Goal: Communication & Community: Answer question/provide support

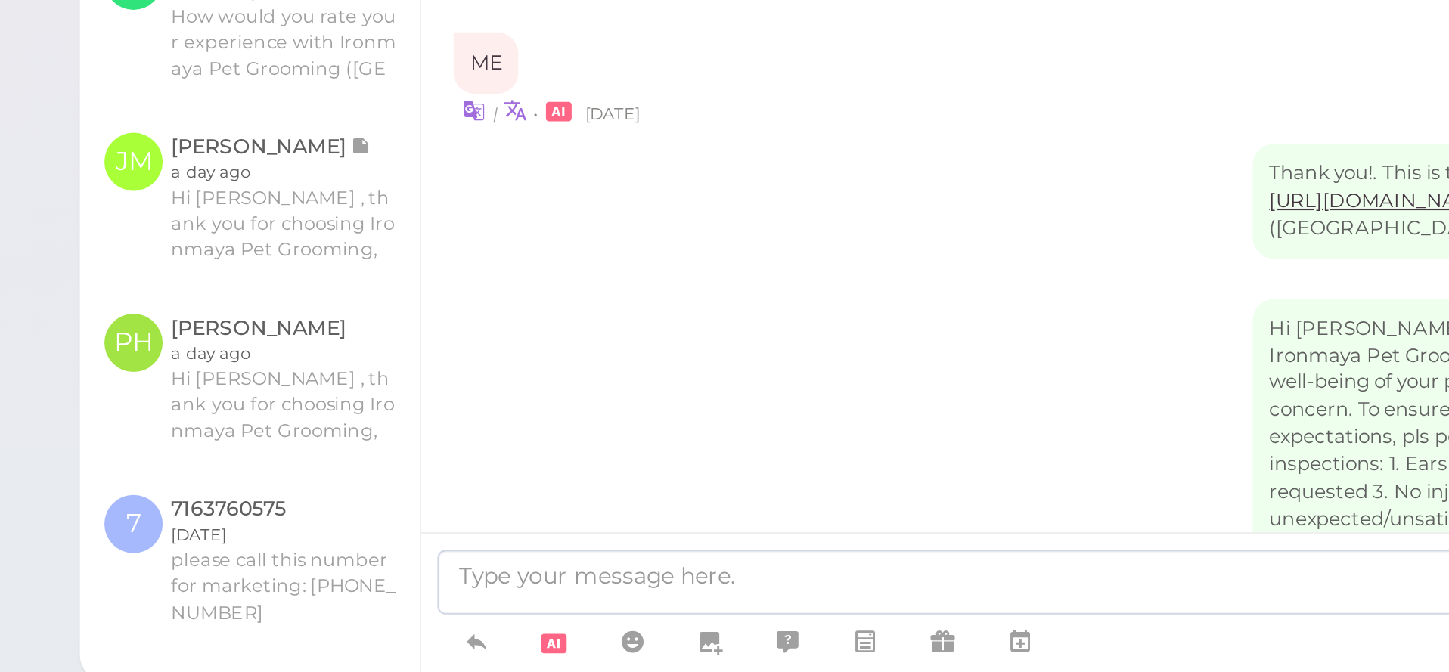
scroll to position [2870, 0]
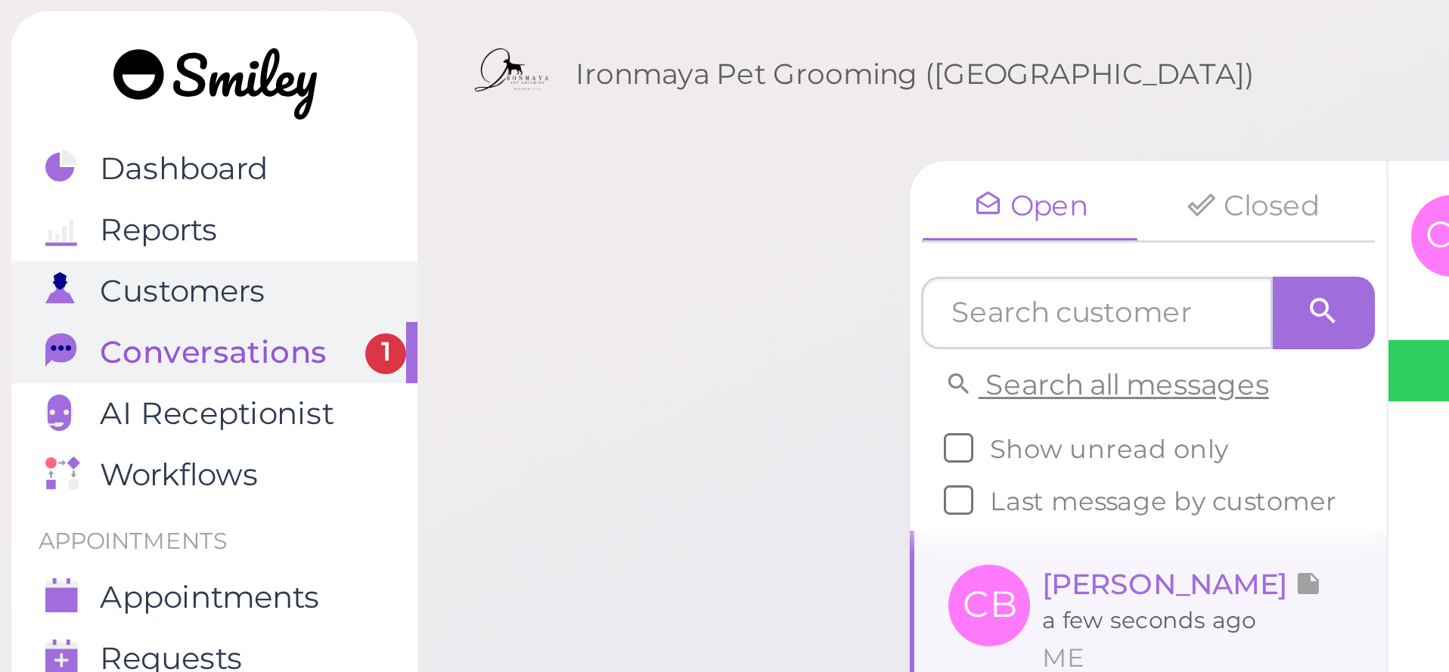
scroll to position [2489, 0]
click at [67, 98] on span "Customers" at bounding box center [60, 97] width 55 height 13
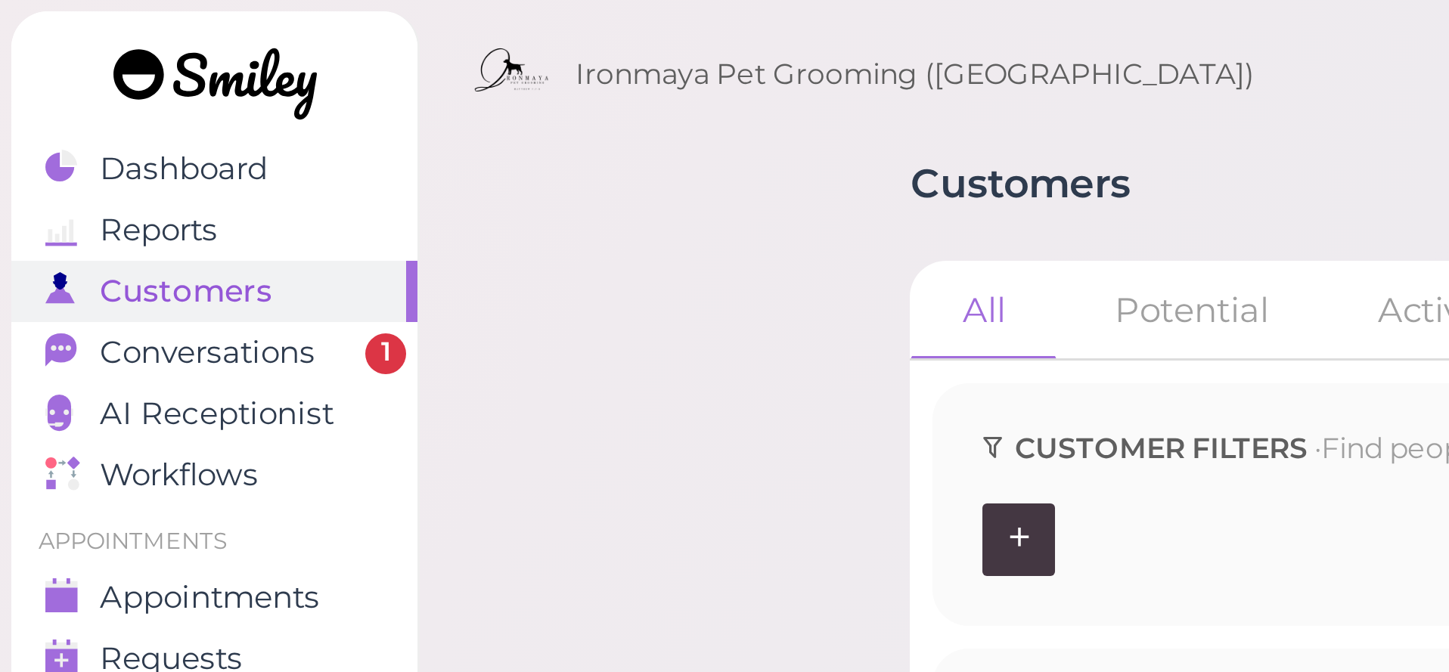
drag, startPoint x: 352, startPoint y: 105, endPoint x: 343, endPoint y: 98, distance: 12.4
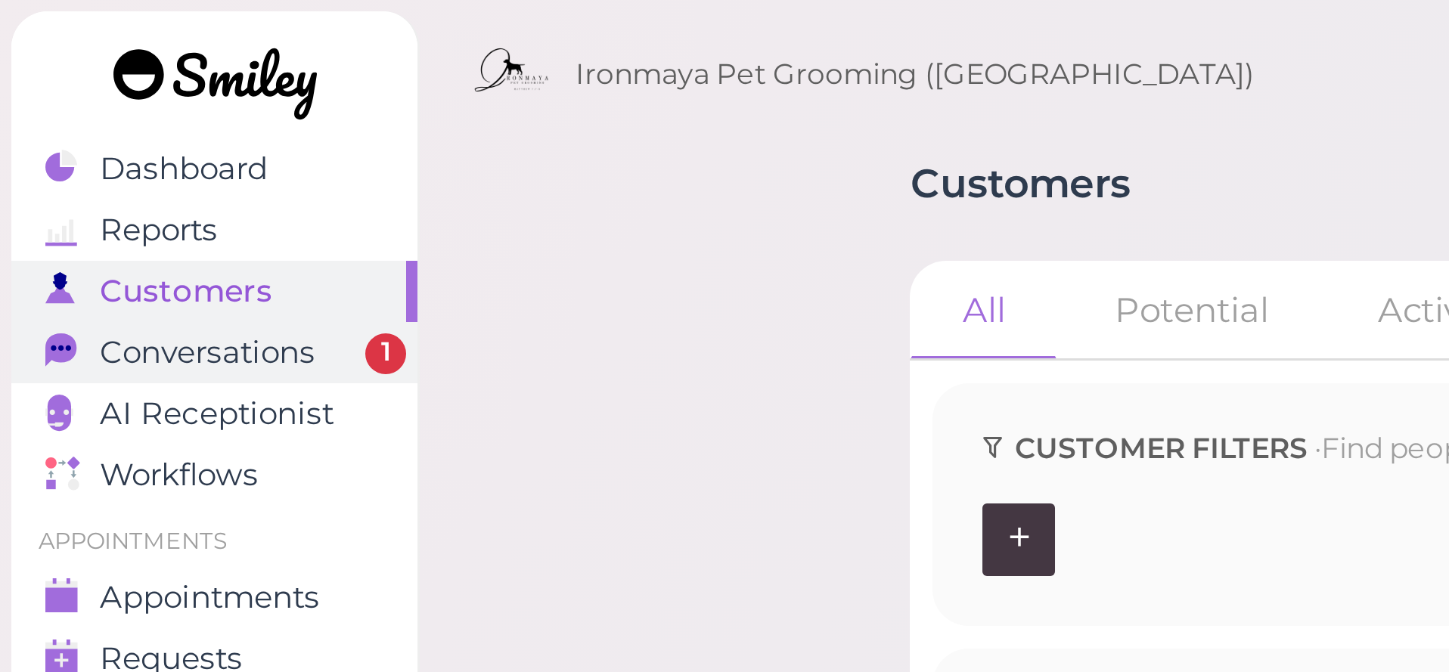
click at [97, 119] on span "Conversations" at bounding box center [69, 117] width 72 height 13
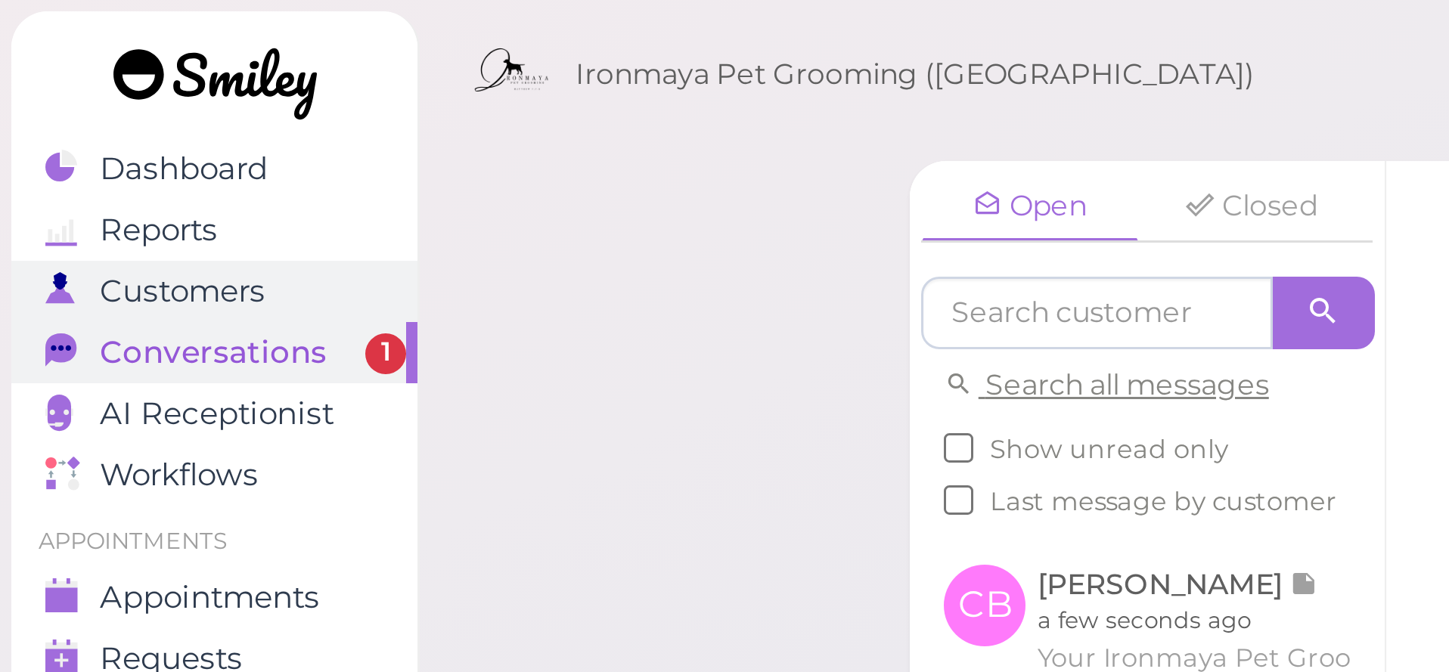
click at [79, 102] on span "Customers" at bounding box center [60, 97] width 55 height 13
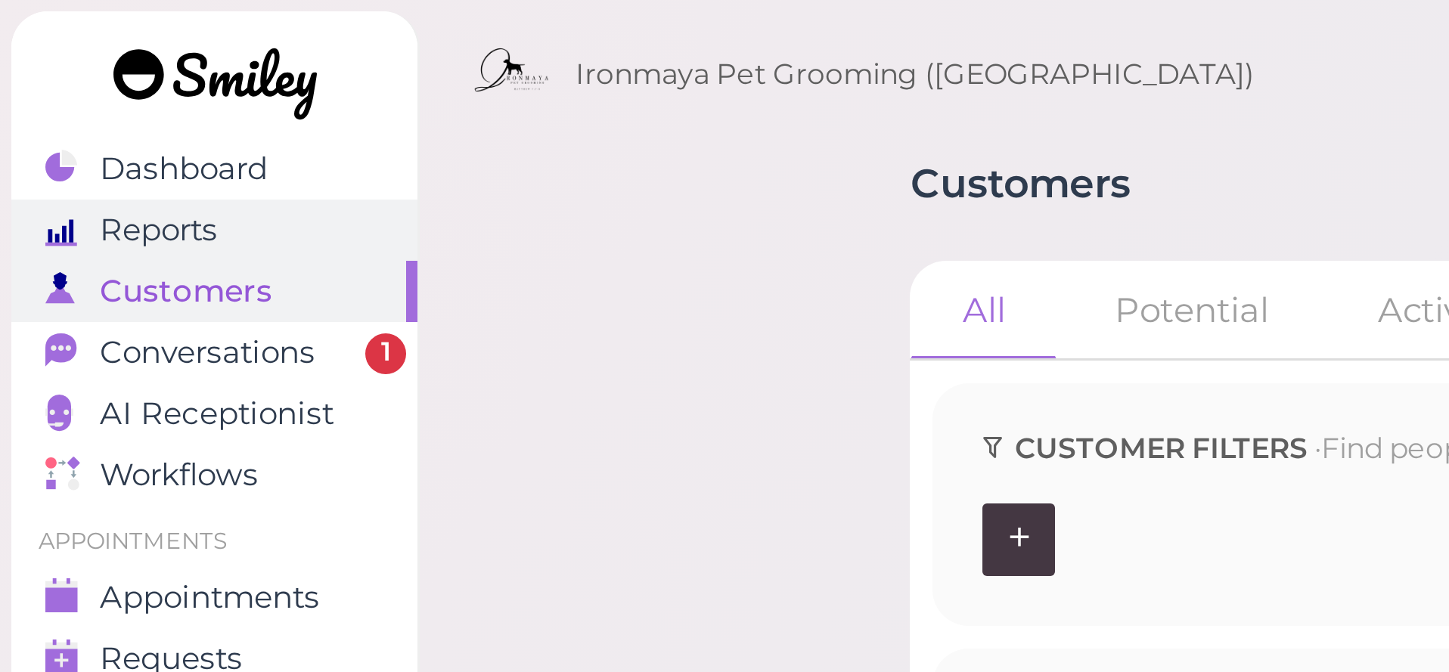
click at [99, 79] on div "Reports" at bounding box center [69, 76] width 109 height 13
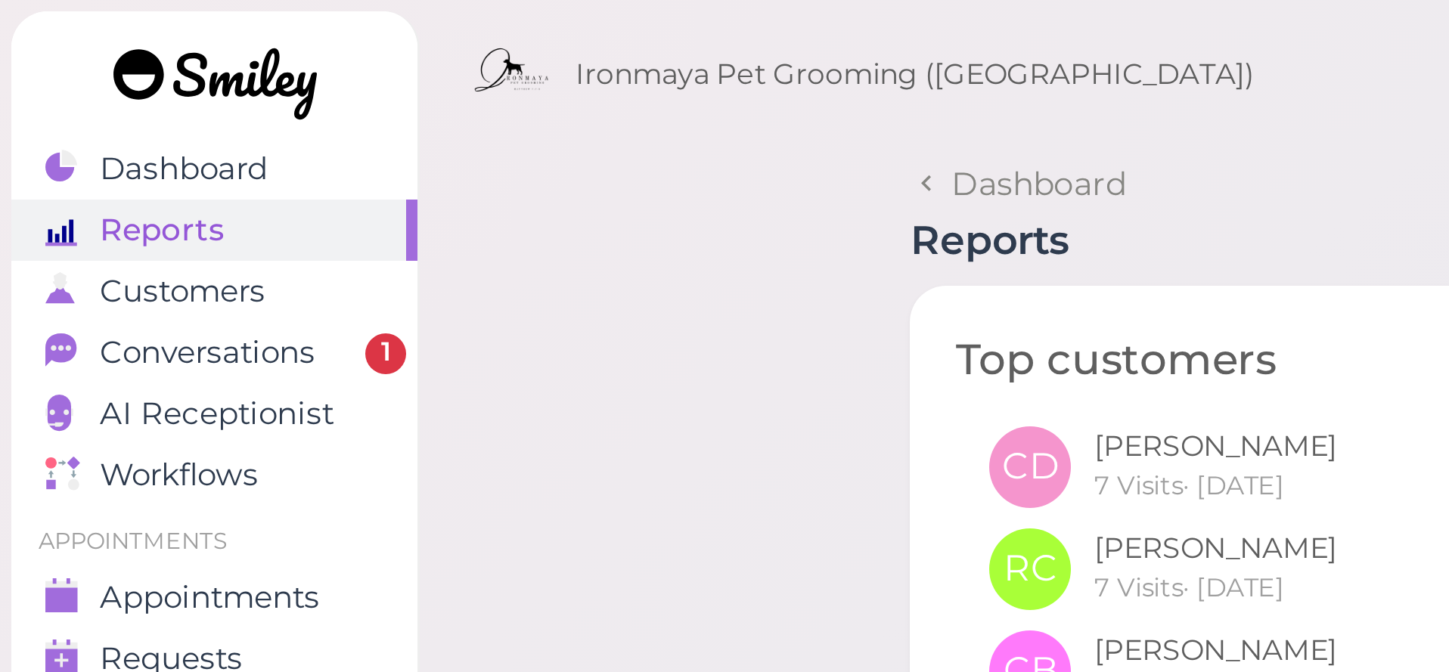
click at [89, 52] on link at bounding box center [72, 30] width 136 height 52
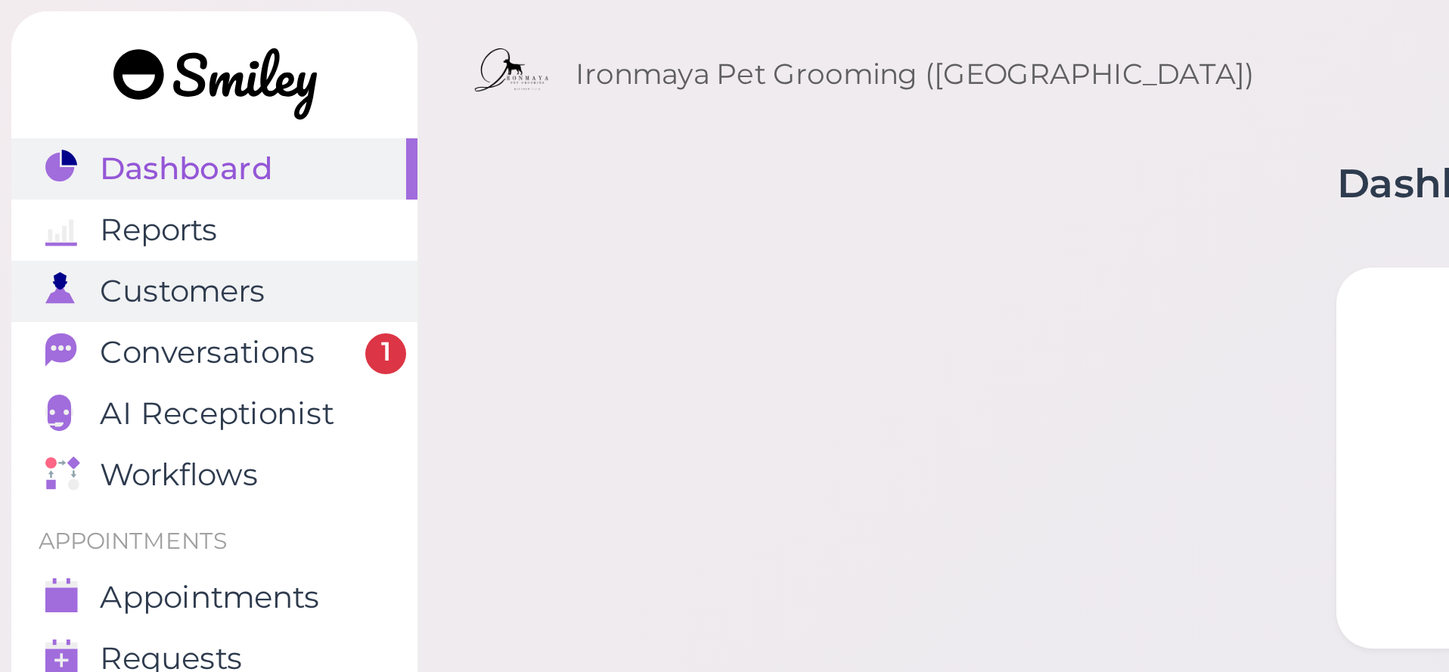
click at [79, 95] on span "Customers" at bounding box center [60, 97] width 55 height 13
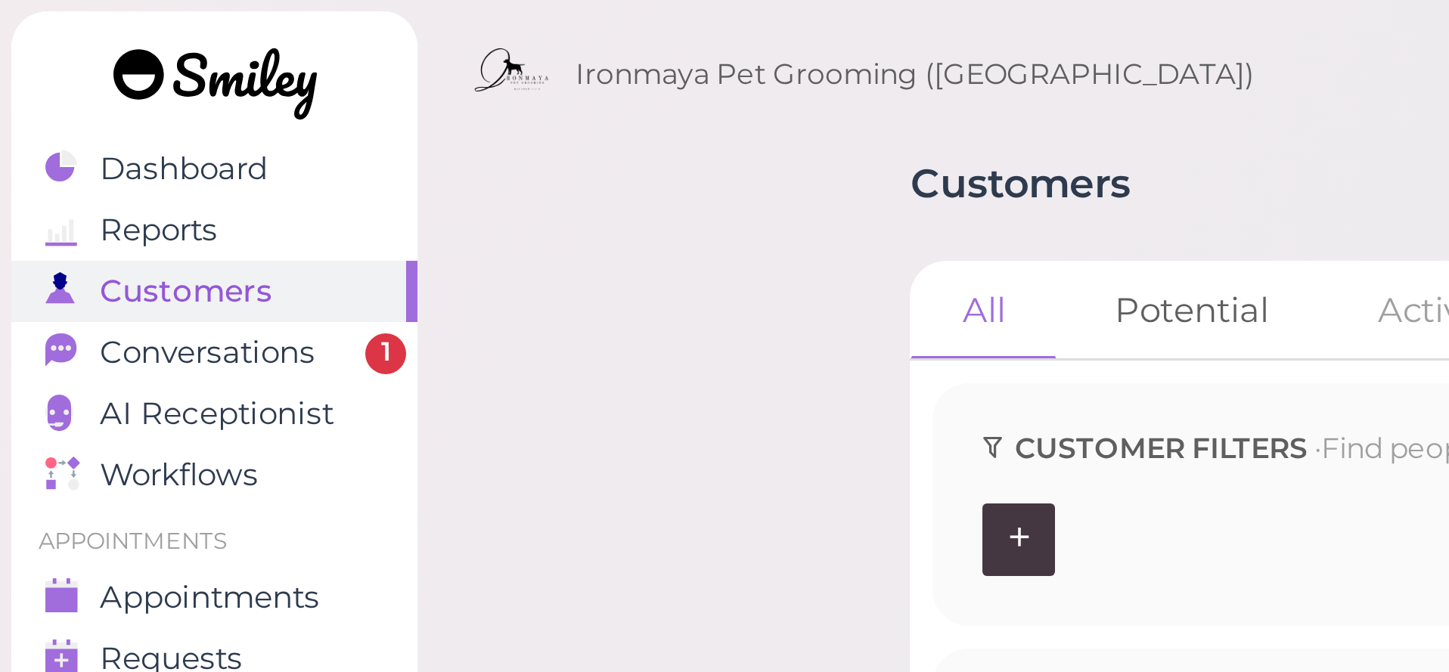
click at [411, 113] on link "Potential" at bounding box center [397, 103] width 86 height 33
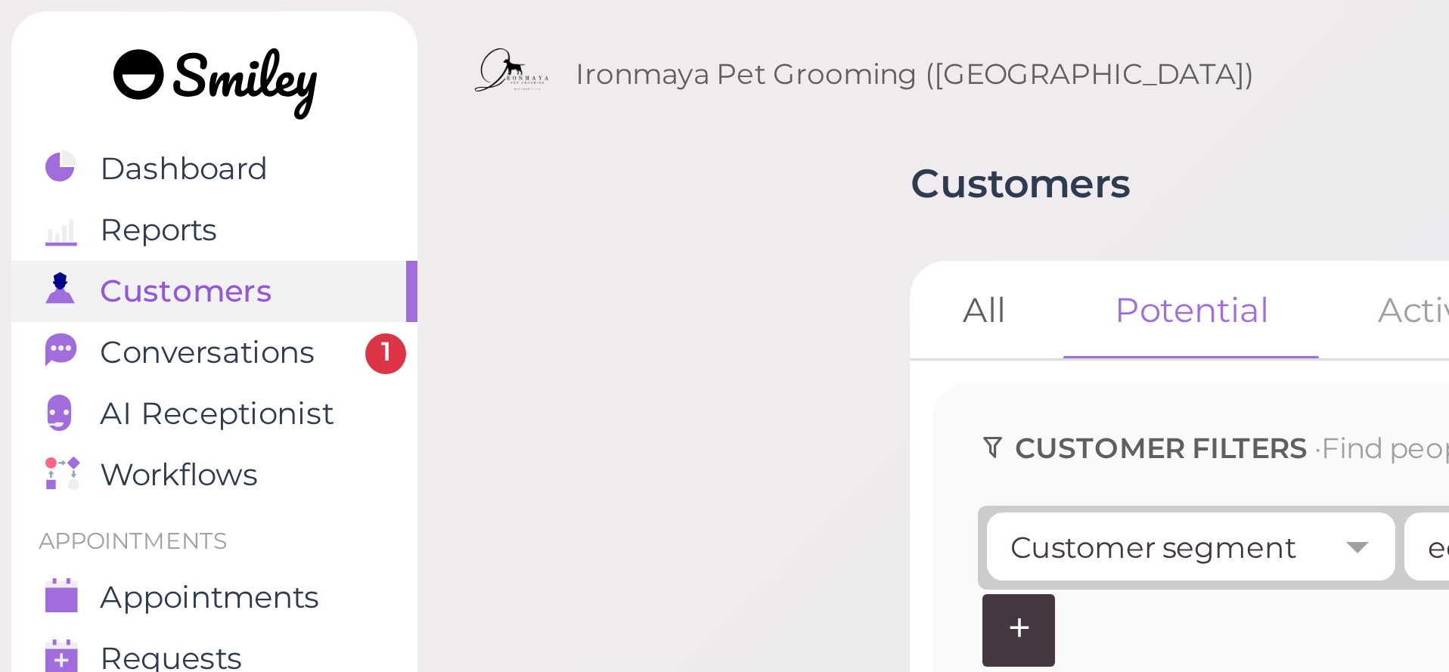
click at [335, 111] on link "All" at bounding box center [327, 103] width 49 height 33
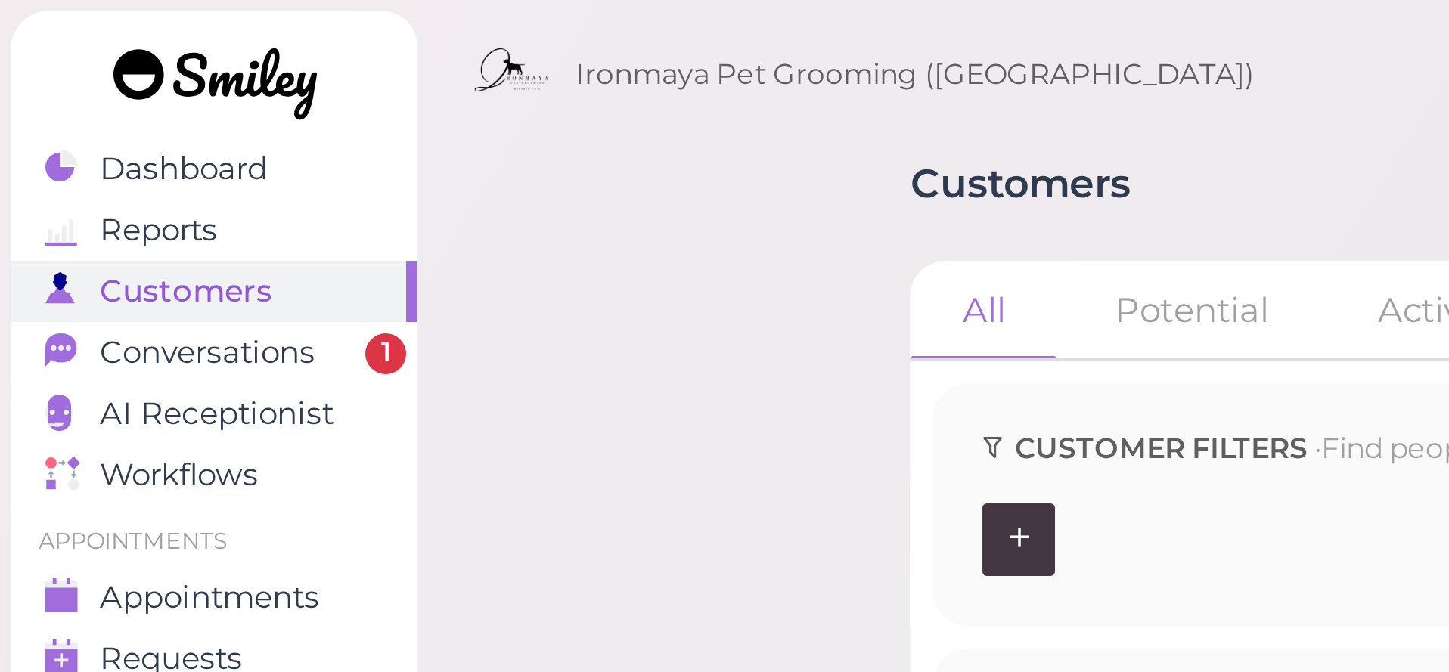
drag, startPoint x: 457, startPoint y: 134, endPoint x: 404, endPoint y: 123, distance: 54.1
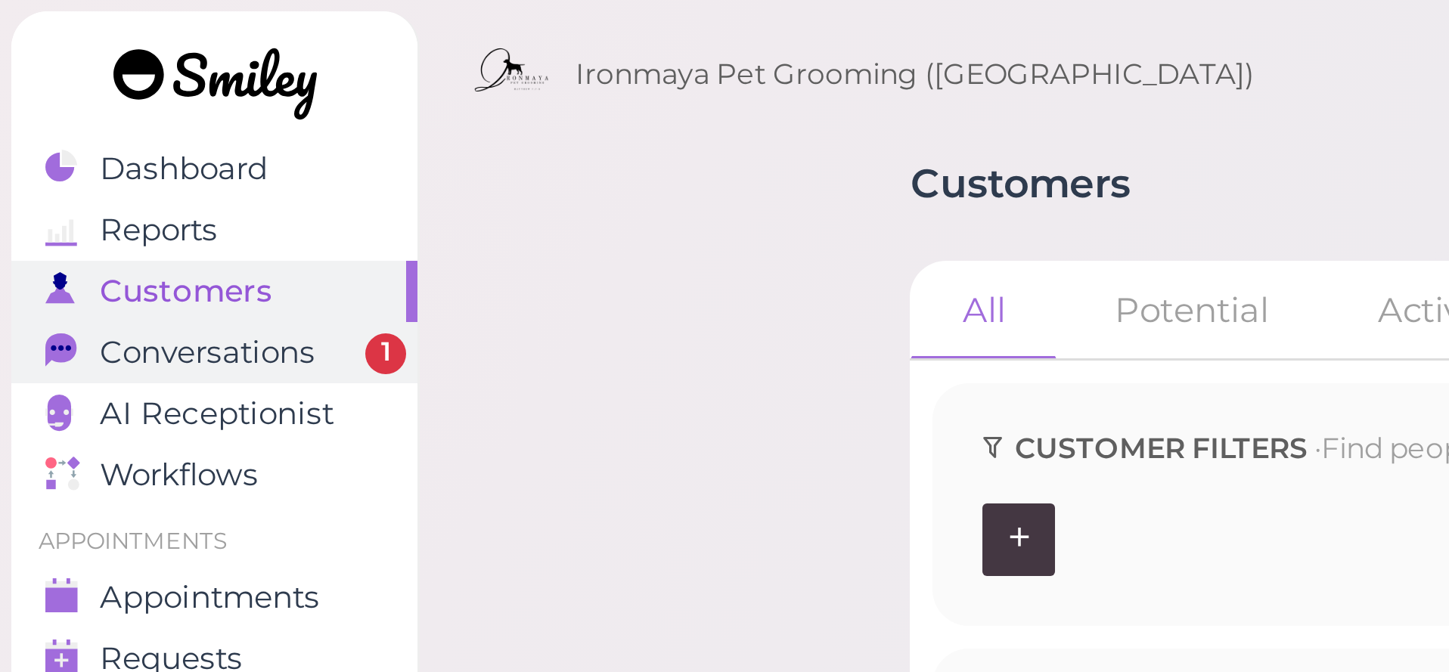
click at [136, 115] on link "Conversations 1" at bounding box center [71, 117] width 135 height 20
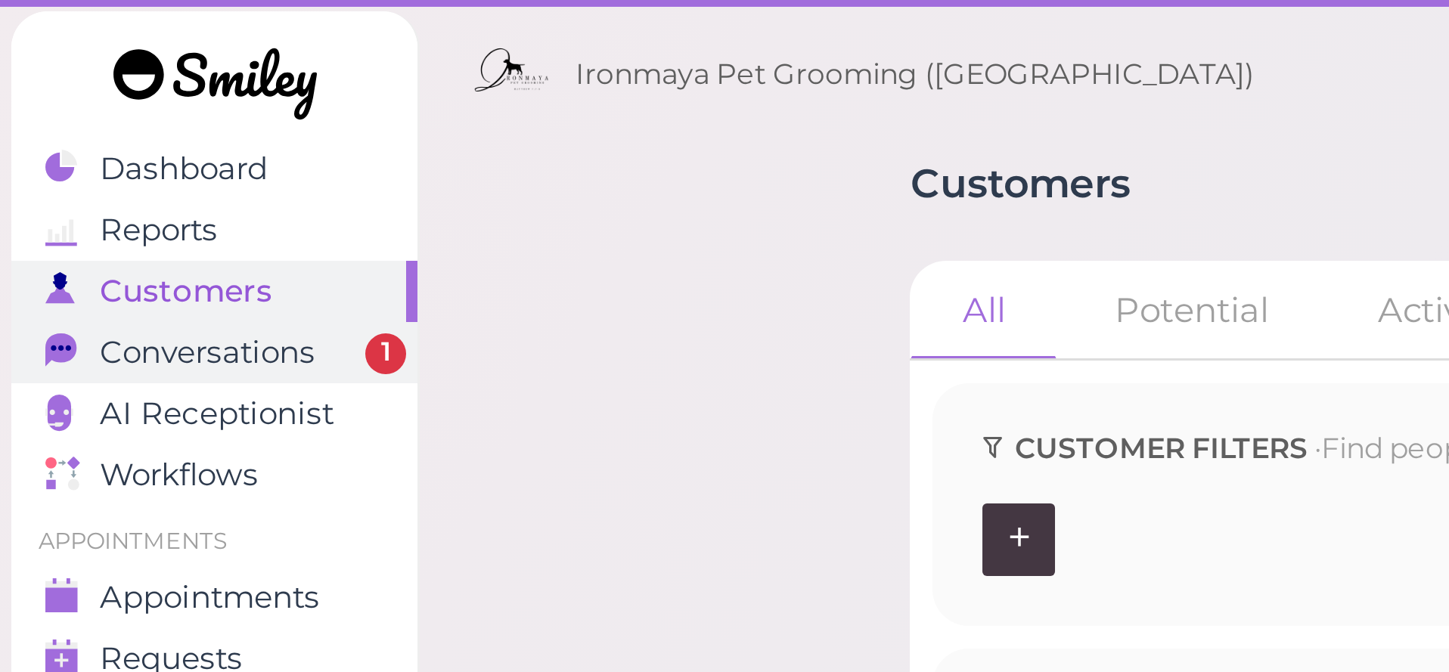
click at [138, 126] on link "Conversations 1" at bounding box center [71, 117] width 135 height 20
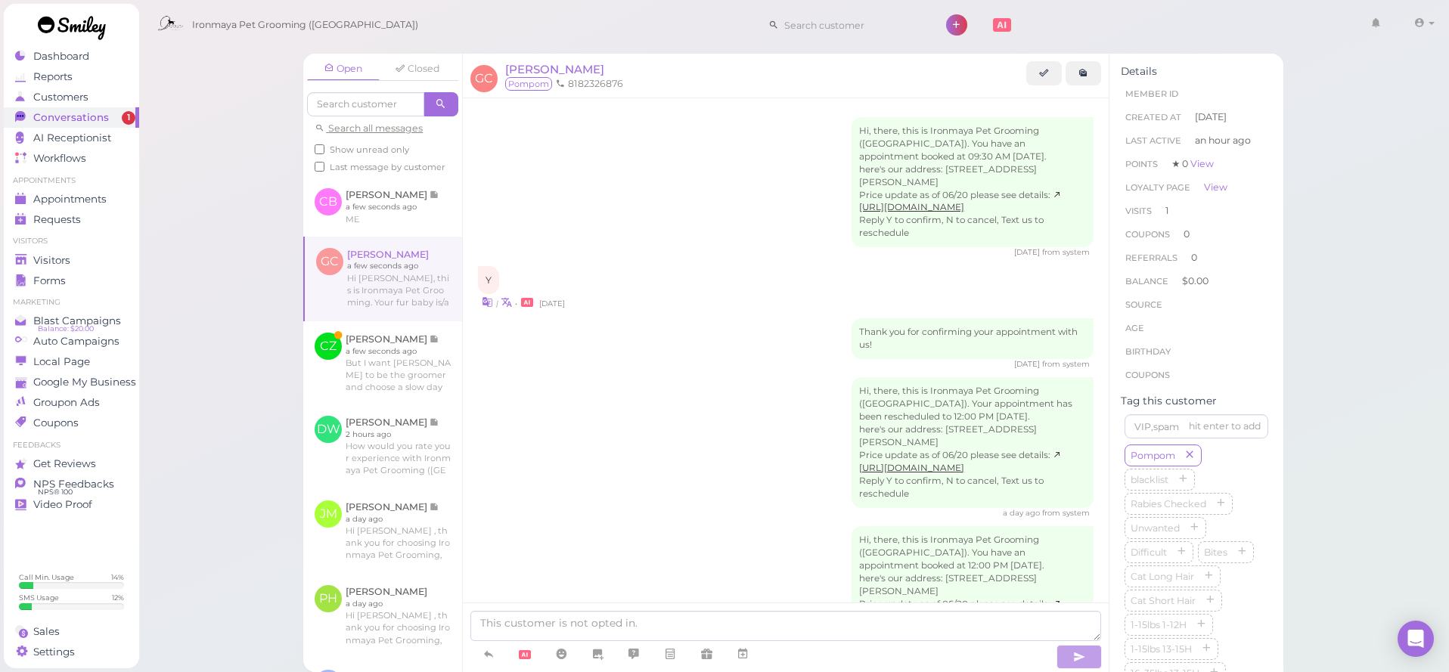
scroll to position [240, 0]
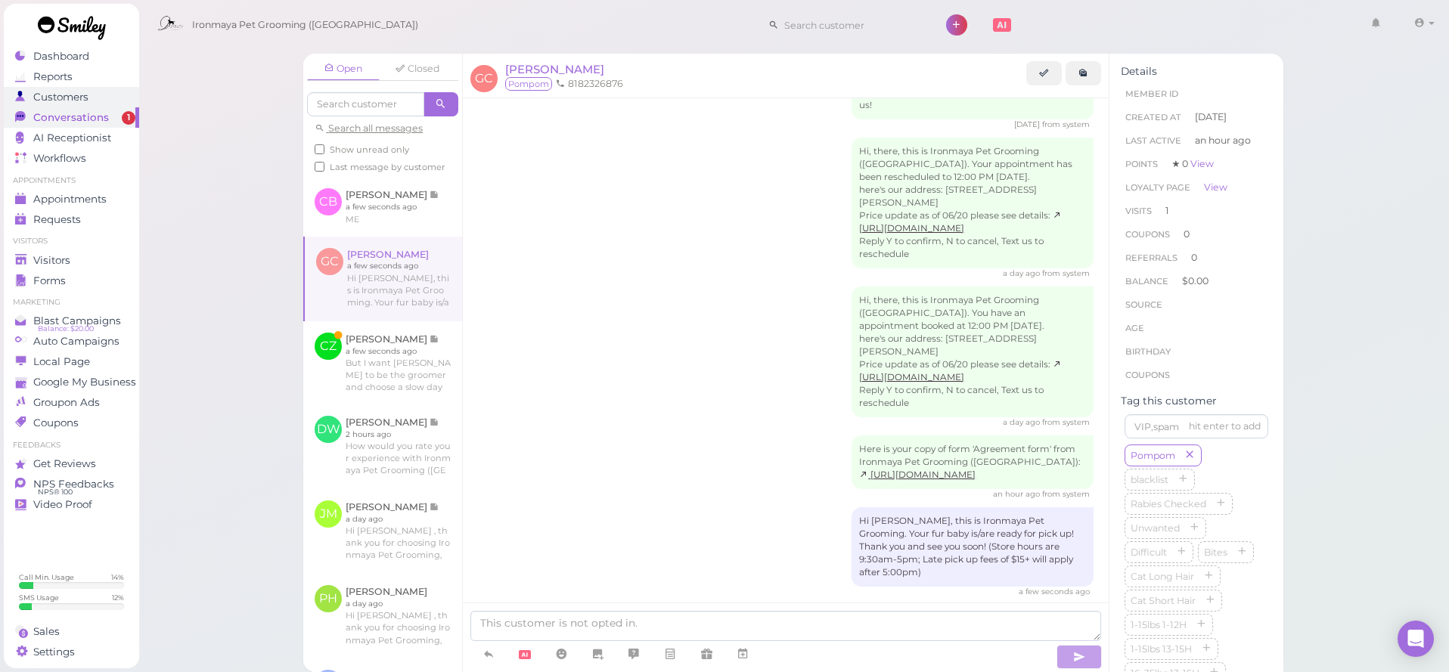
click at [45, 100] on span "Customers" at bounding box center [60, 97] width 55 height 13
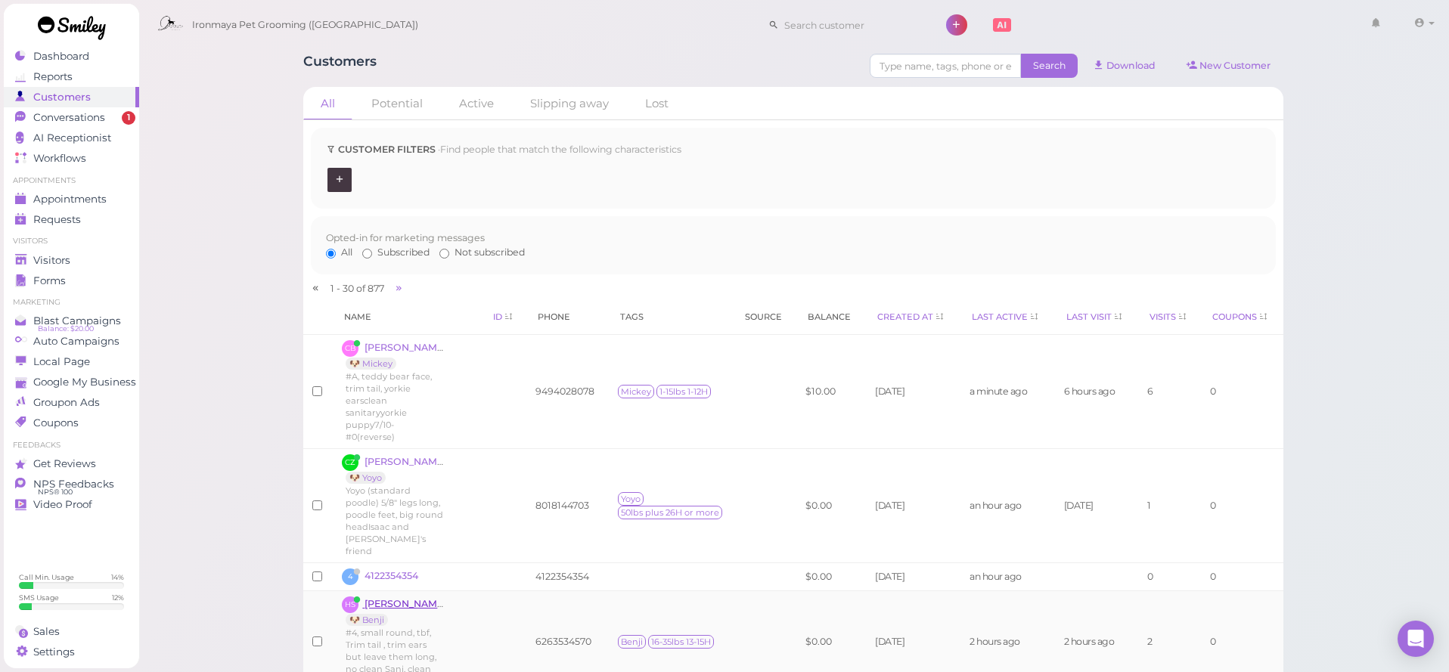
click at [404, 598] on span "[PERSON_NAME]" at bounding box center [407, 603] width 84 height 11
click at [410, 628] on span "#4, small round, tbf, Trim tail , trim ears but leave them long, no clean Sani,…" at bounding box center [391, 657] width 91 height 59
click at [417, 598] on span "[PERSON_NAME]" at bounding box center [407, 603] width 84 height 11
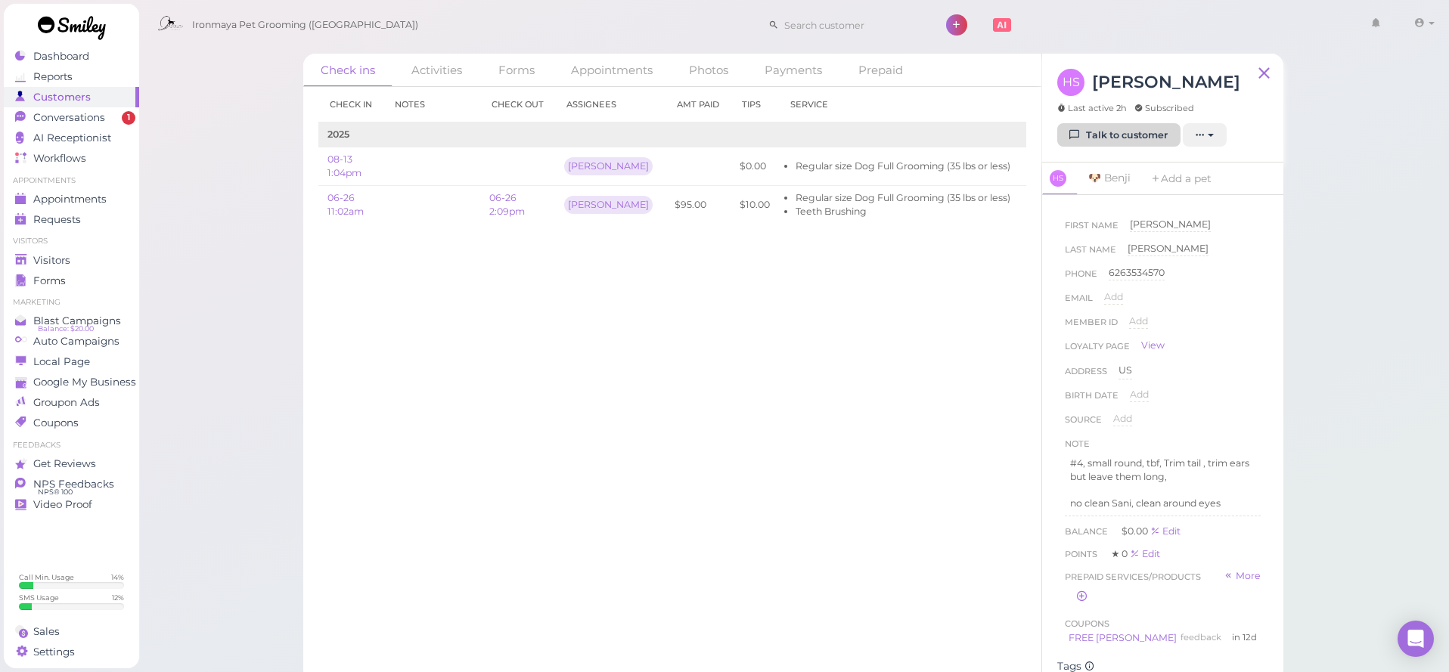
click at [1147, 134] on link "Talk to customer" at bounding box center [1118, 135] width 123 height 24
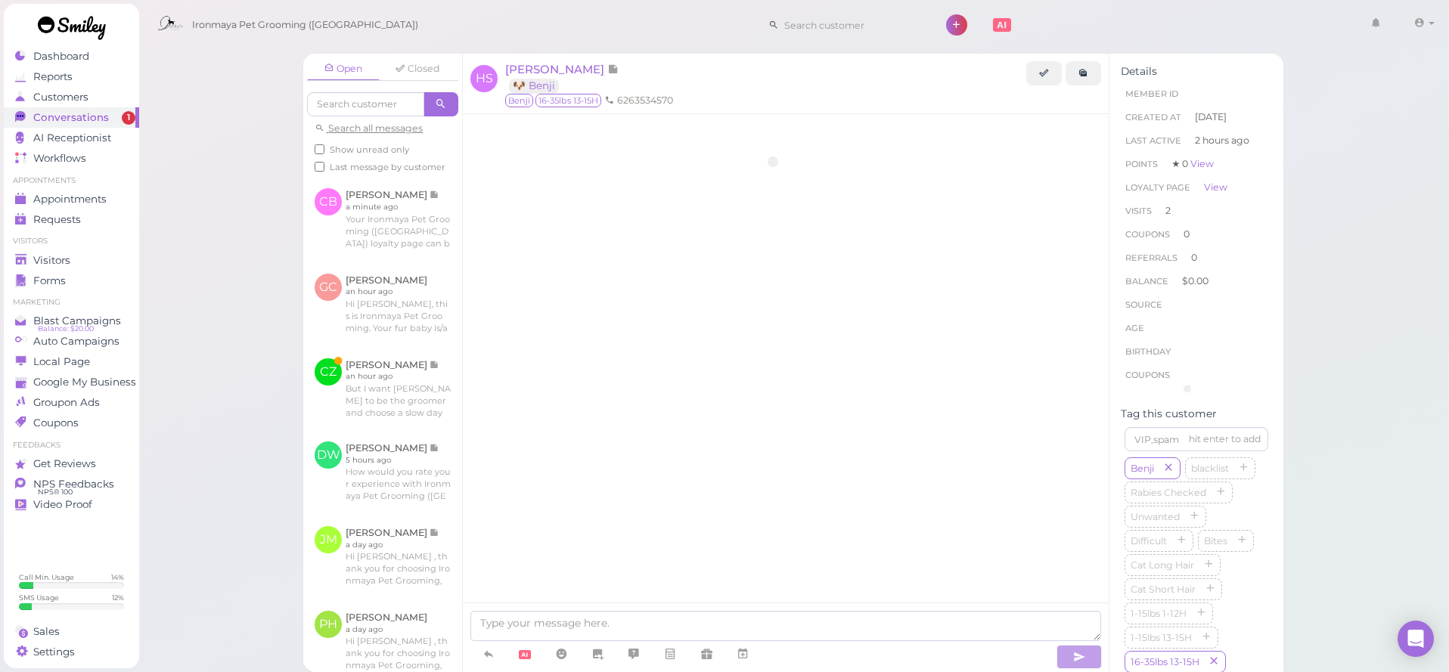
scroll to position [849, 0]
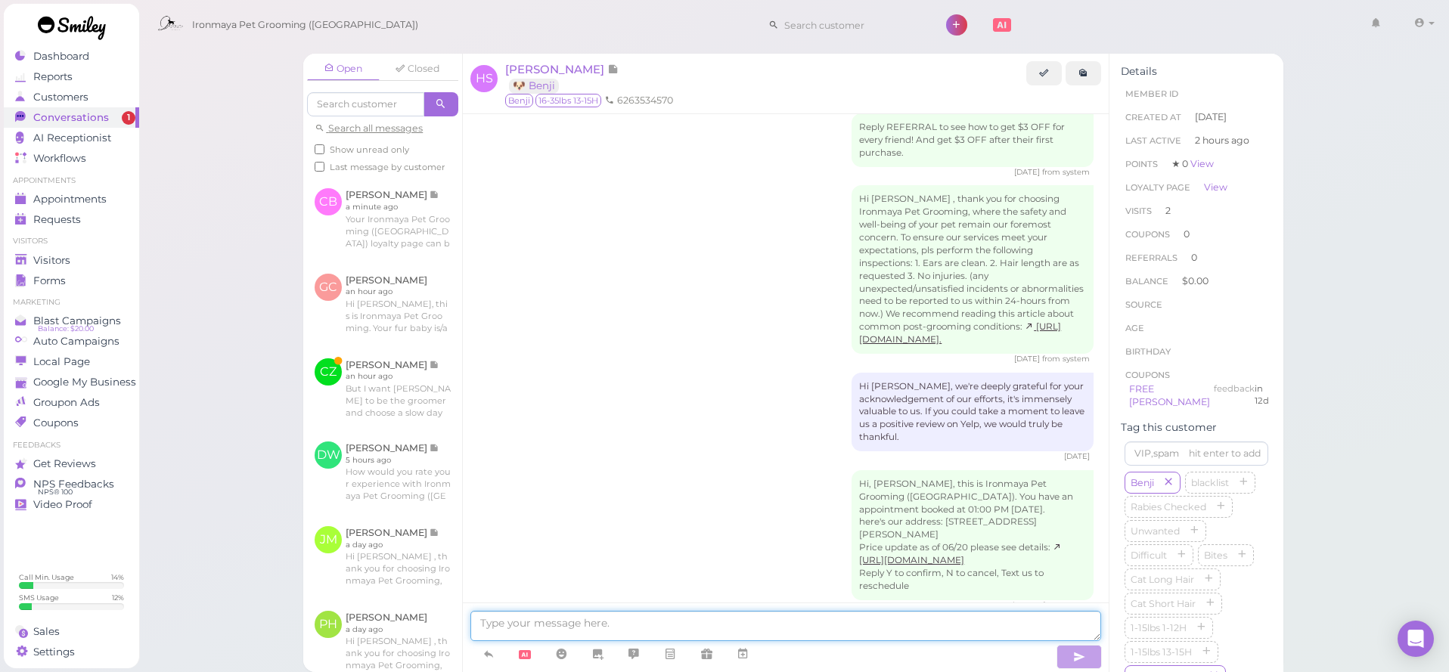
click at [617, 628] on textarea at bounding box center [785, 626] width 631 height 30
click at [529, 651] on icon at bounding box center [525, 654] width 12 height 9
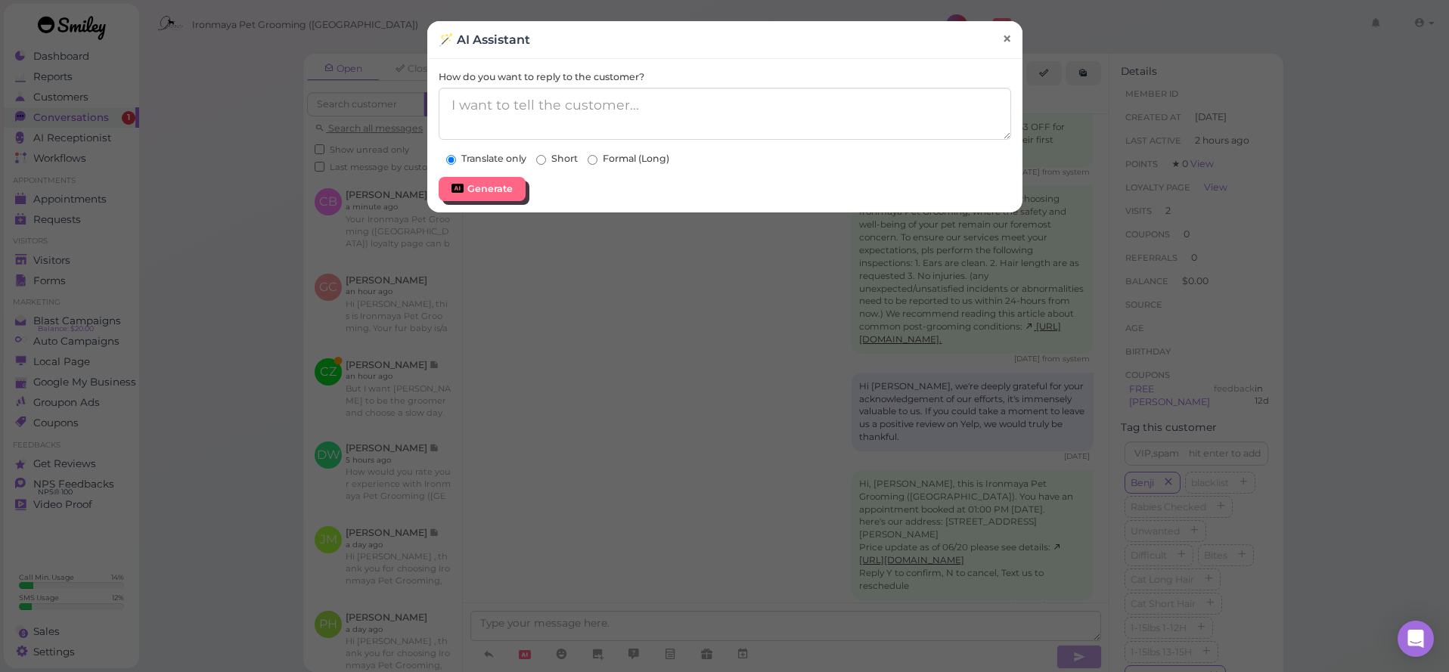
click at [1005, 39] on span "×" at bounding box center [1006, 39] width 10 height 21
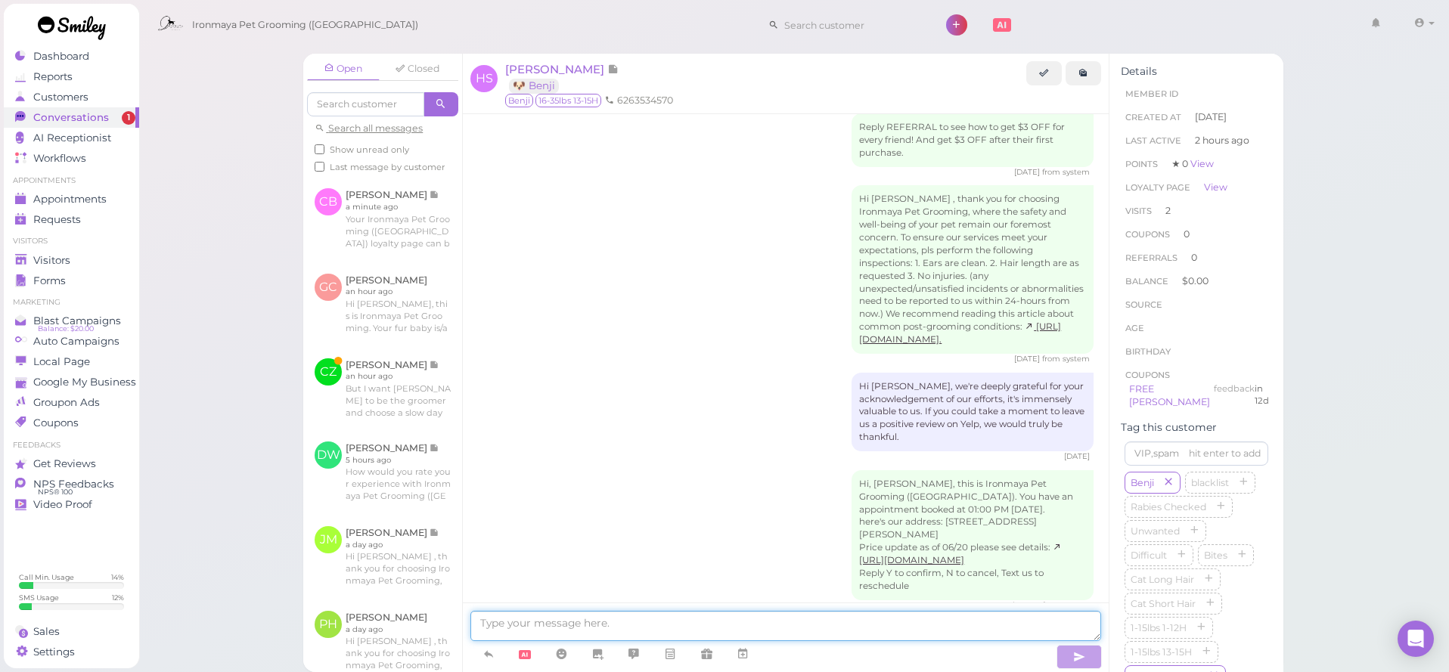
click at [616, 619] on textarea at bounding box center [785, 626] width 631 height 30
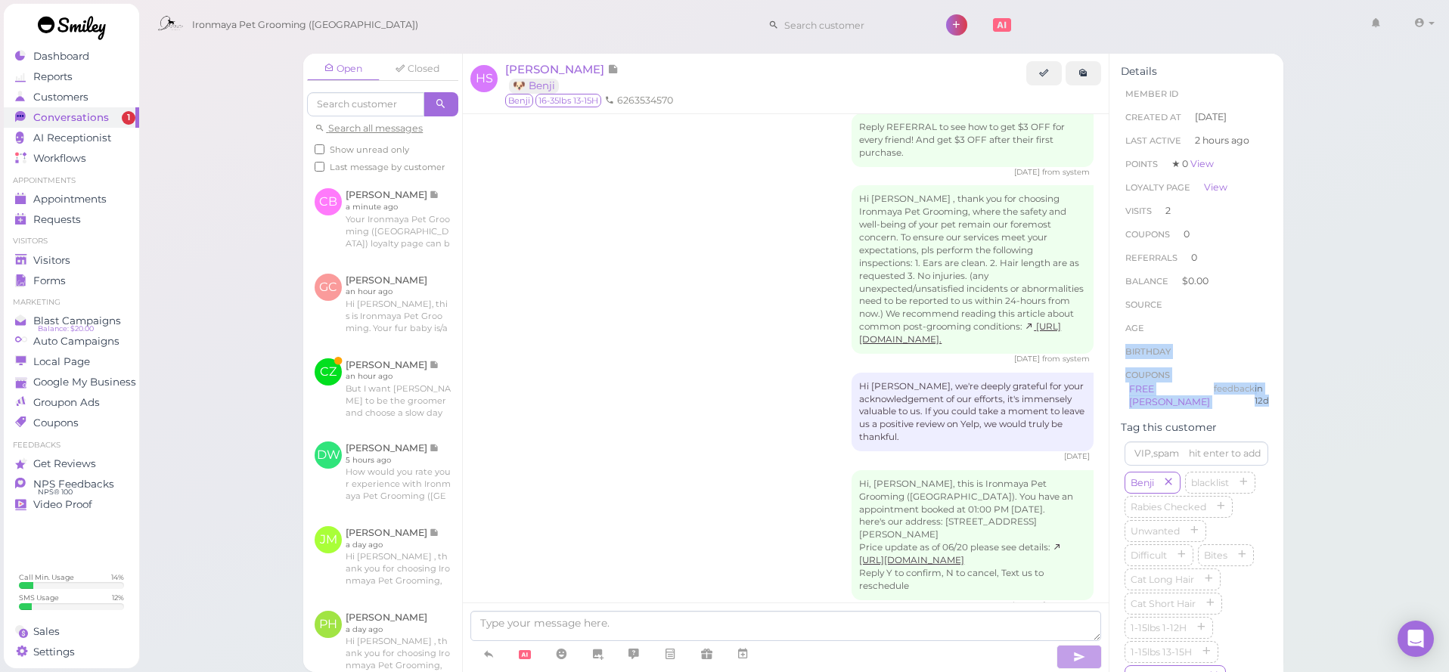
drag, startPoint x: 1275, startPoint y: 343, endPoint x: 1268, endPoint y: 408, distance: 66.1
click at [1268, 408] on div "Details Member ID Created At 2 months ago Last Active 2 hours ago Points ★ 0 Vi…" at bounding box center [1196, 647] width 174 height 1187
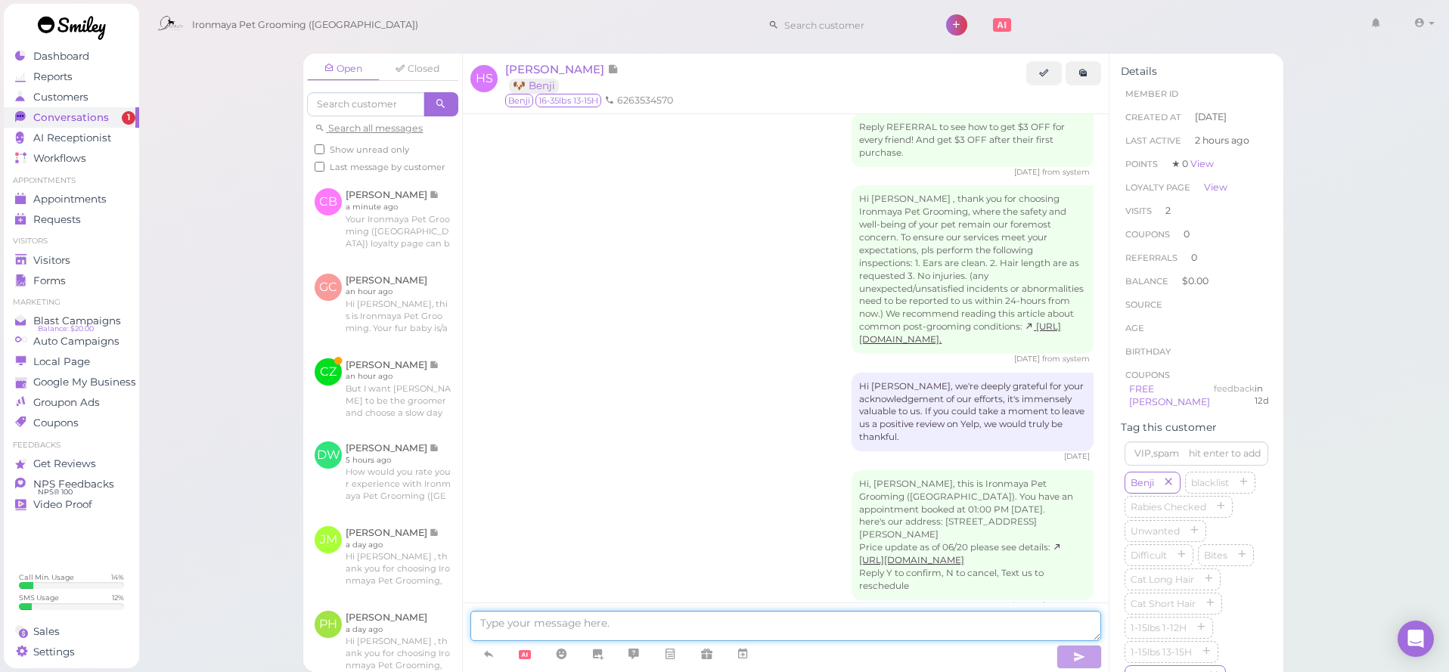
click at [543, 631] on textarea at bounding box center [785, 626] width 631 height 30
click at [493, 655] on icon at bounding box center [488, 654] width 12 height 15
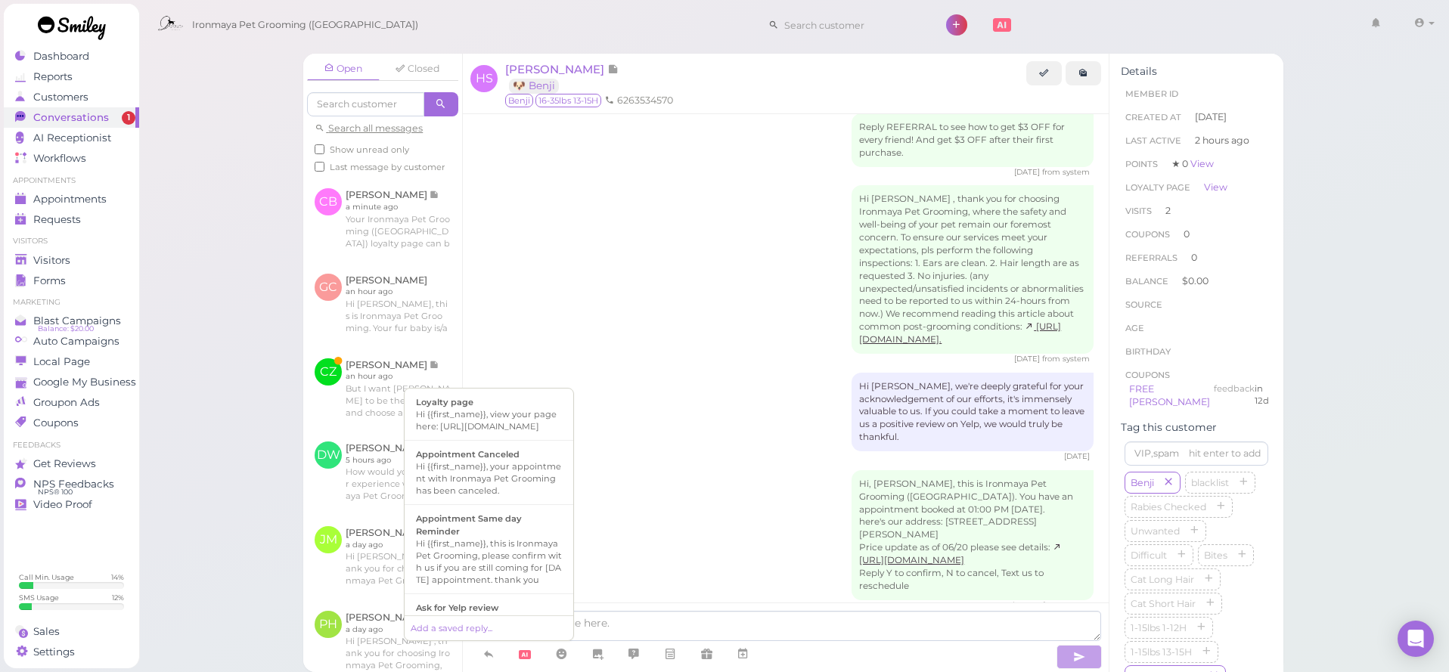
drag, startPoint x: 569, startPoint y: 445, endPoint x: 573, endPoint y: 476, distance: 31.3
click at [573, 476] on div "Loyalty page Hi {{first_name}}, view your page here: https://my.smly1.com/l/Zd9…" at bounding box center [489, 514] width 170 height 253
drag, startPoint x: 570, startPoint y: 448, endPoint x: 575, endPoint y: 478, distance: 29.8
click at [575, 477] on body "Dashboard Reports Customers Conversations 1" at bounding box center [724, 336] width 1449 height 672
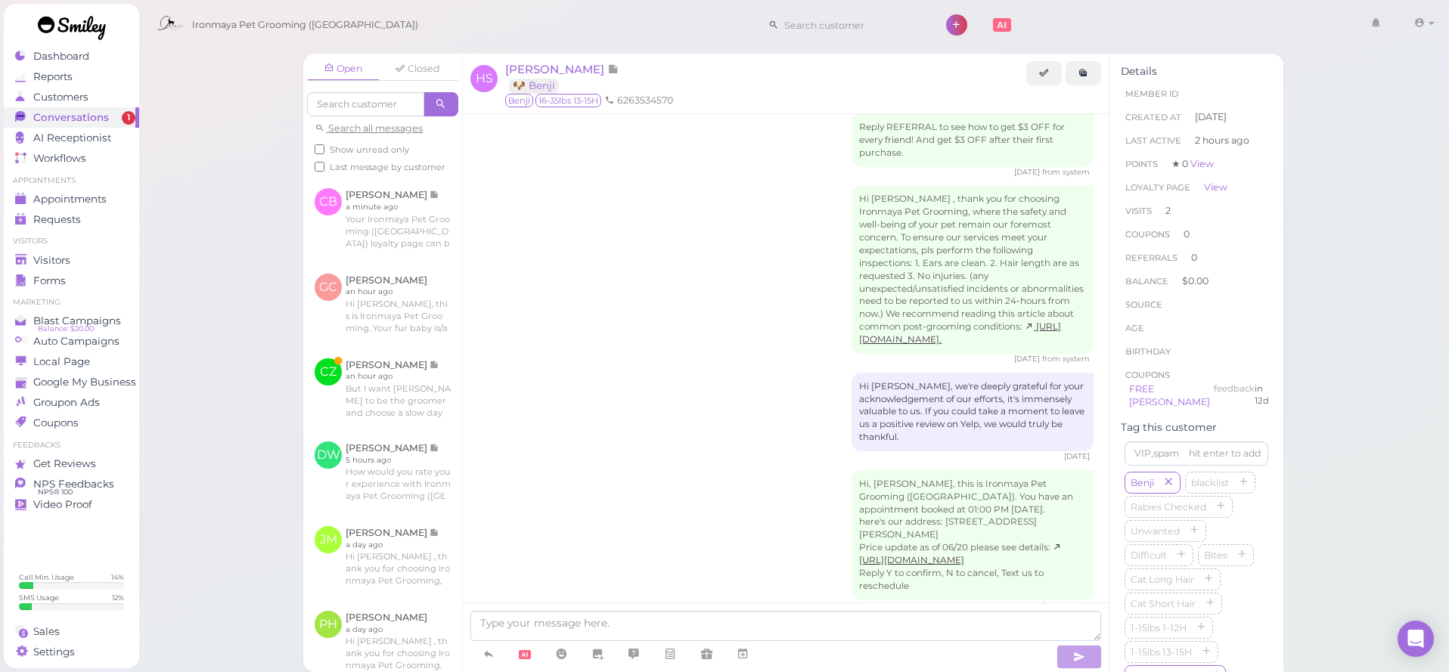
click at [725, 605] on div at bounding box center [786, 638] width 646 height 70
click at [488, 659] on icon at bounding box center [488, 654] width 12 height 15
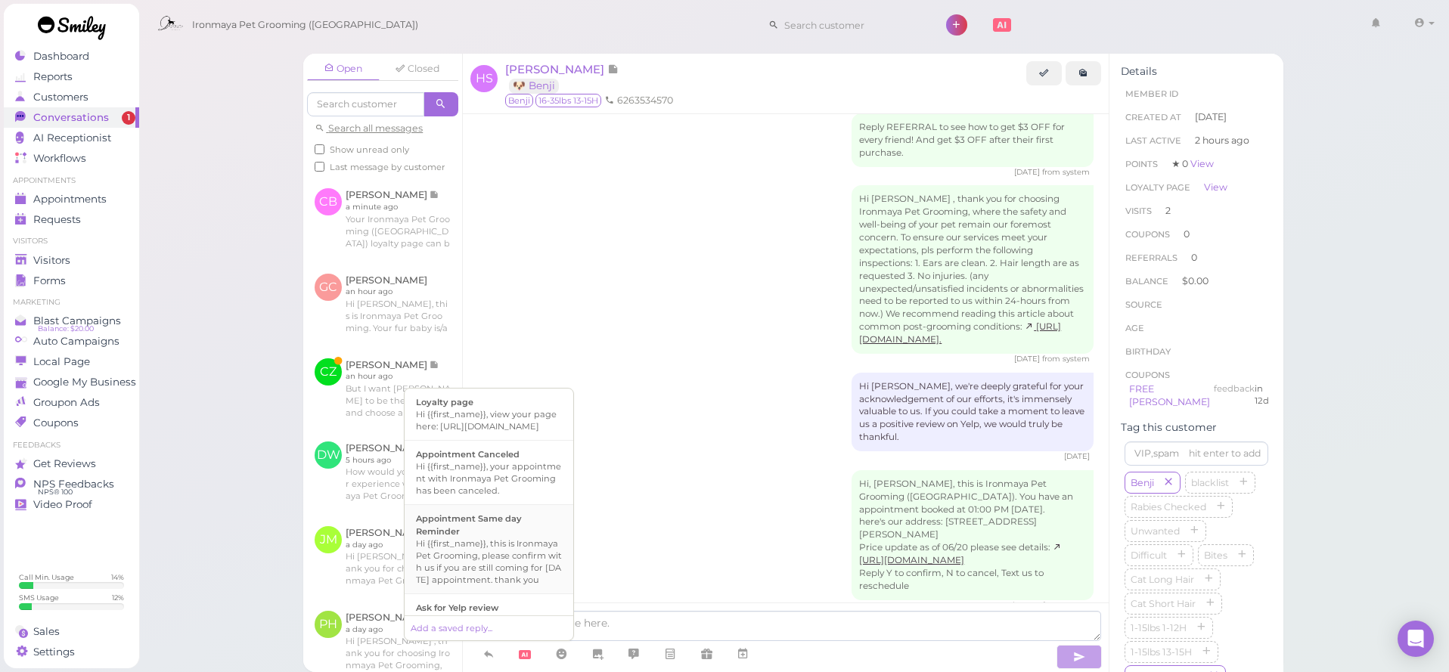
click at [569, 589] on li "Appointment Same day Reminder Hi {{first_name}}, this is Ironmaya Pet Grooming,…" at bounding box center [489, 548] width 169 height 89
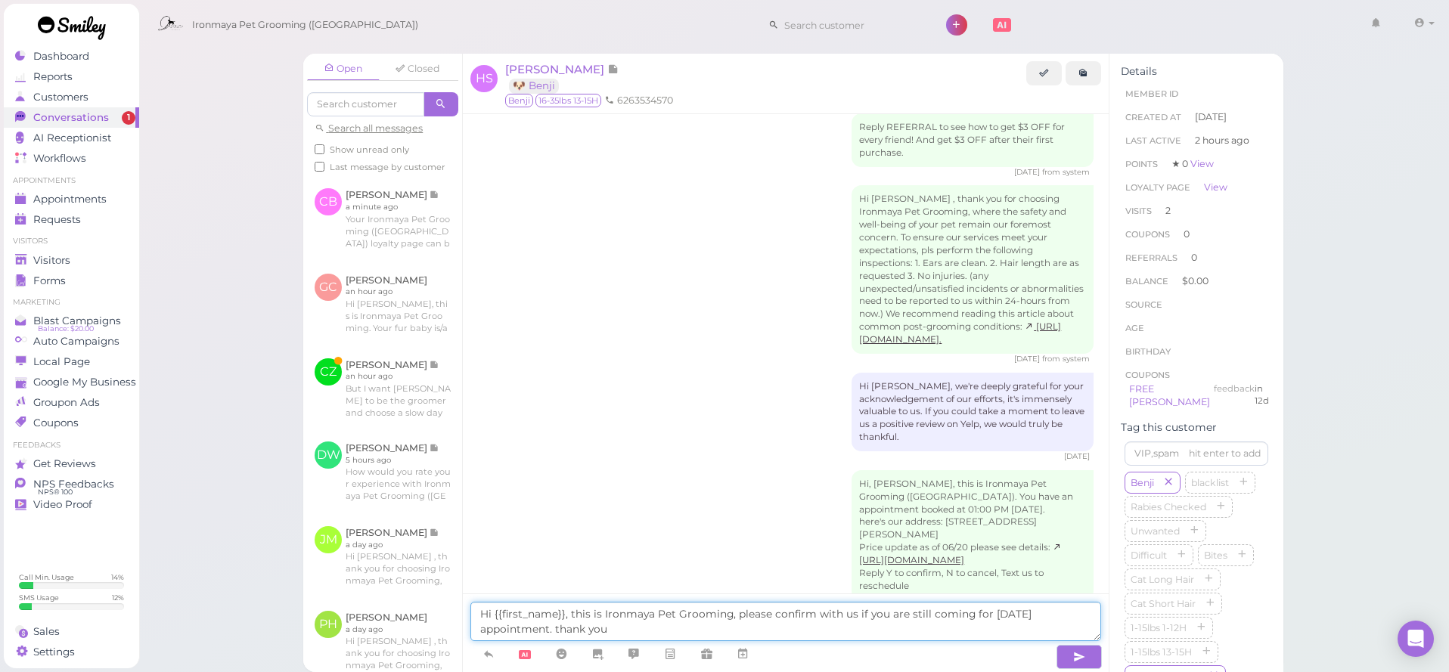
click at [652, 629] on textarea "Hi {{first_name}}, this is Ironmaya Pet Grooming, please confirm with us if you…" at bounding box center [785, 621] width 631 height 39
type textarea "H"
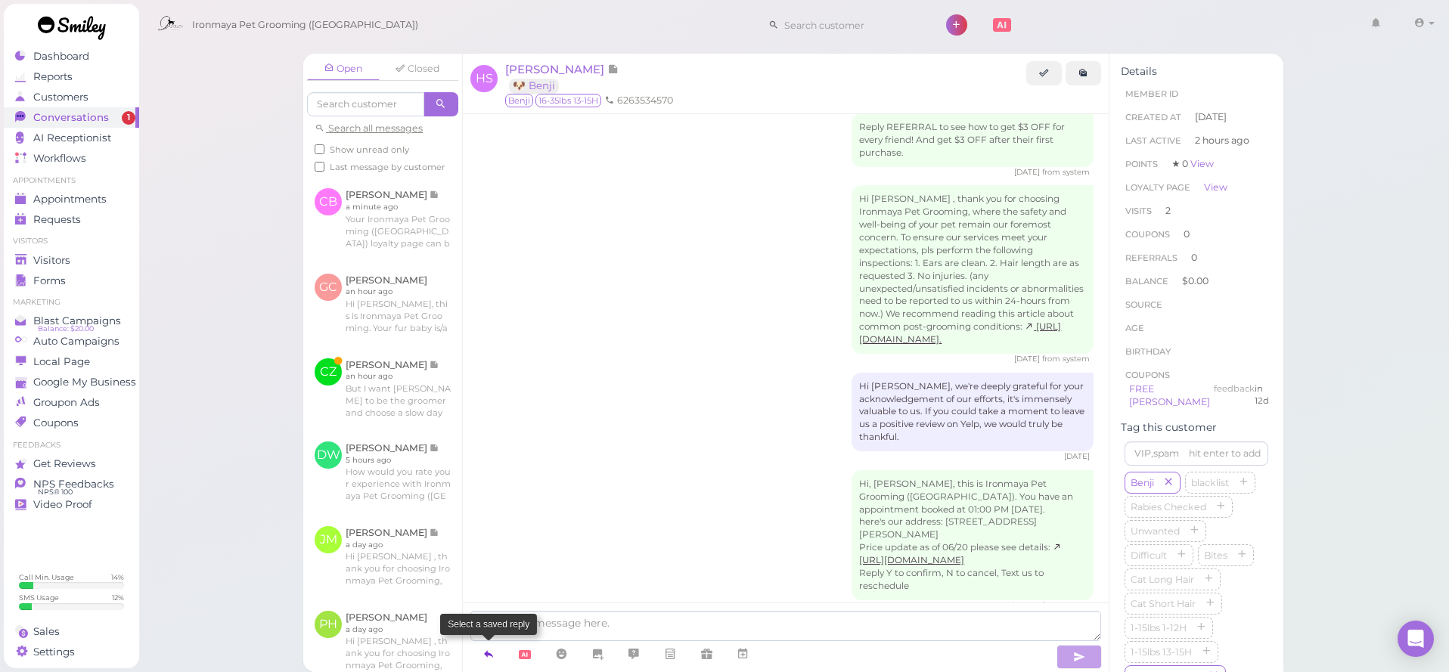
click at [487, 657] on icon at bounding box center [488, 654] width 12 height 15
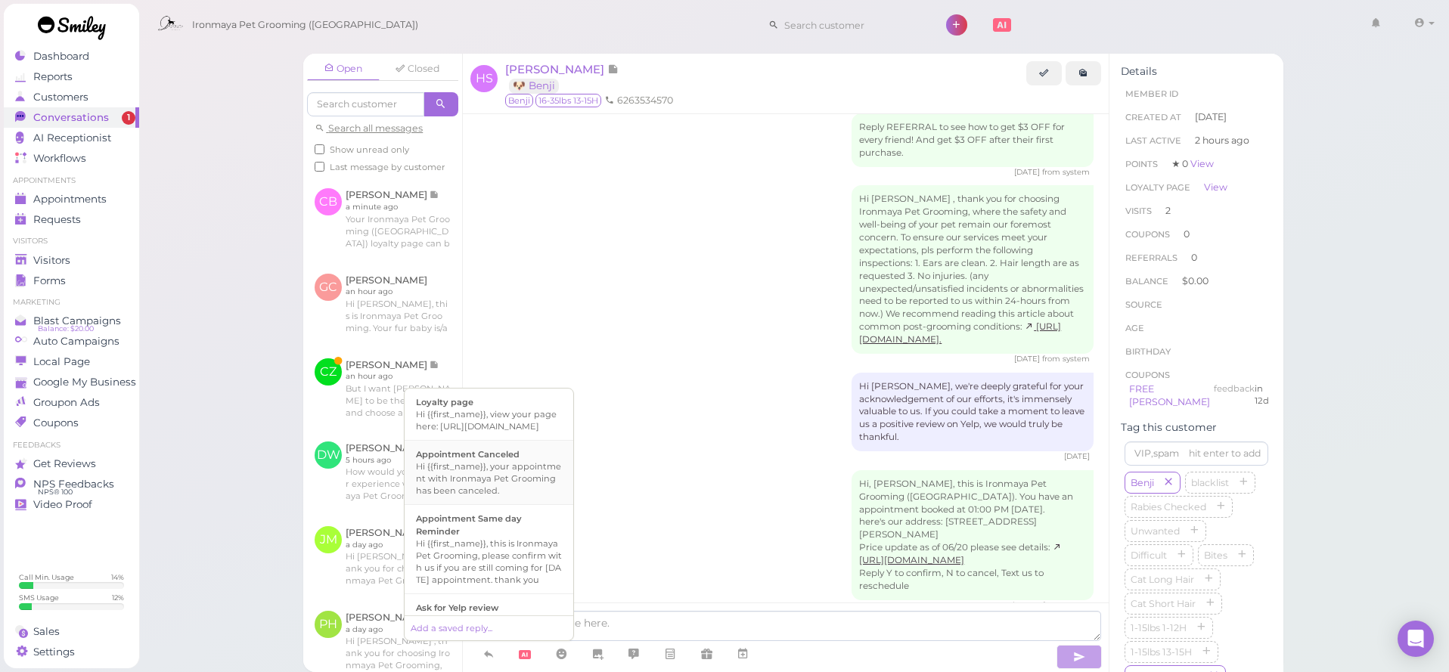
drag, startPoint x: 570, startPoint y: 448, endPoint x: 570, endPoint y: 461, distance: 13.6
click at [570, 461] on ul "Loyalty page Hi {{first_name}}, view your page here: https://my.smly1.com/l/Zd9…" at bounding box center [489, 502] width 169 height 227
click at [570, 462] on li "Appointment Canceled Hi {{first_name}}, your appointment with Ironmaya Pet Groo…" at bounding box center [489, 472] width 169 height 65
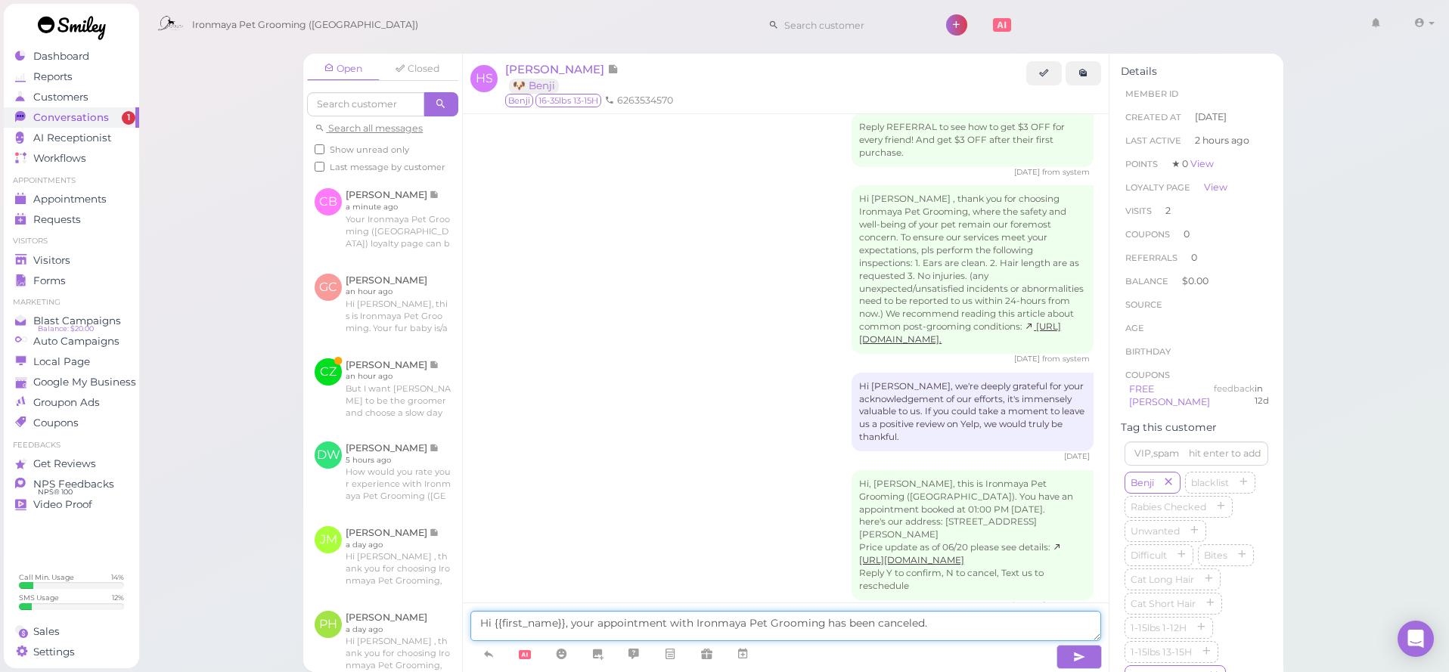
click at [963, 633] on textarea "Hi {{first_name}}, your appointment with Ironmaya Pet Grooming has been cancele…" at bounding box center [785, 626] width 631 height 30
type textarea "H"
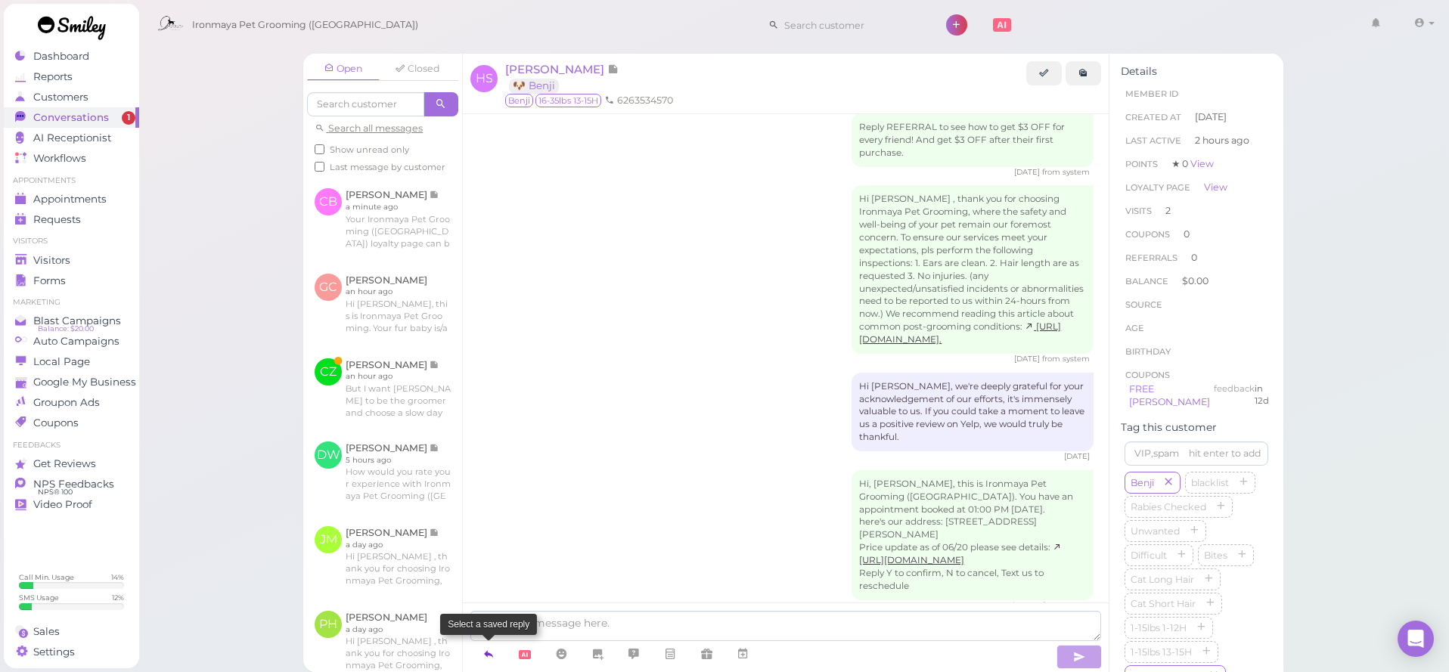
click at [496, 656] on link at bounding box center [488, 654] width 36 height 26
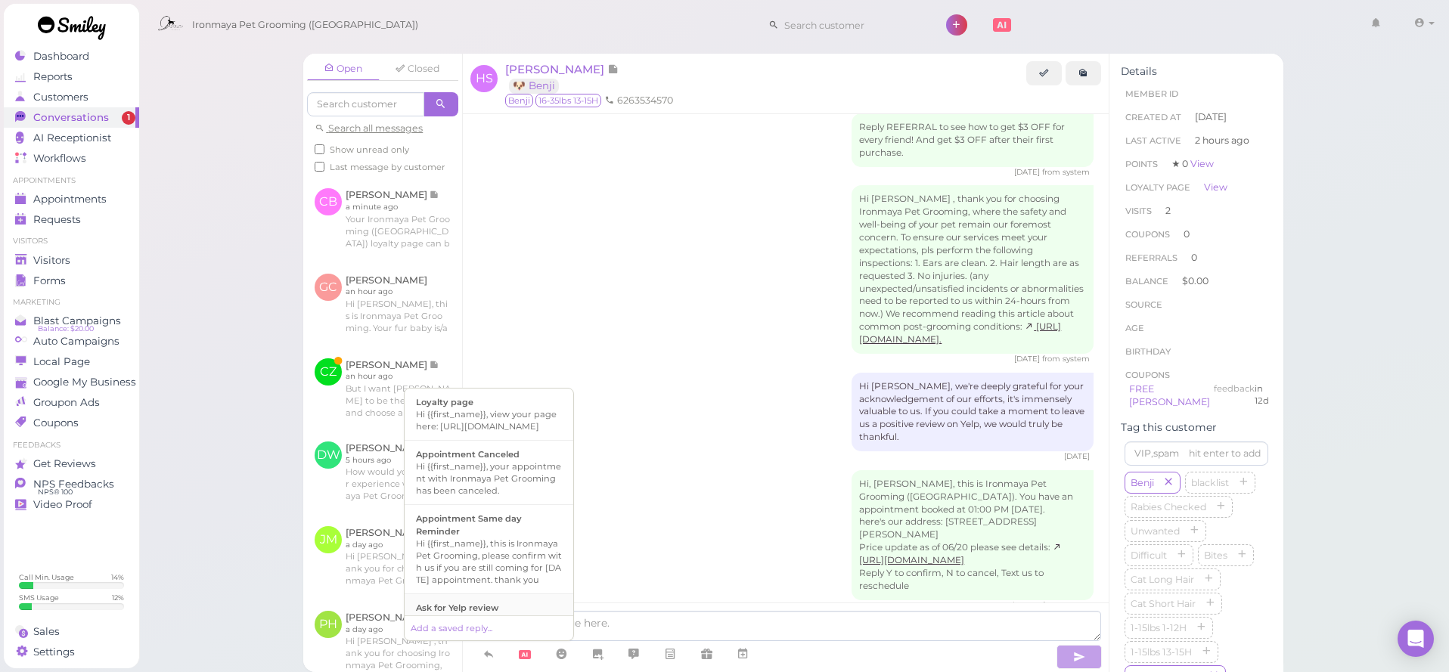
click at [539, 612] on li "Ask for Yelp review Hi {{first_name}}, we're deeply grateful for your acknowled…" at bounding box center [489, 651] width 169 height 114
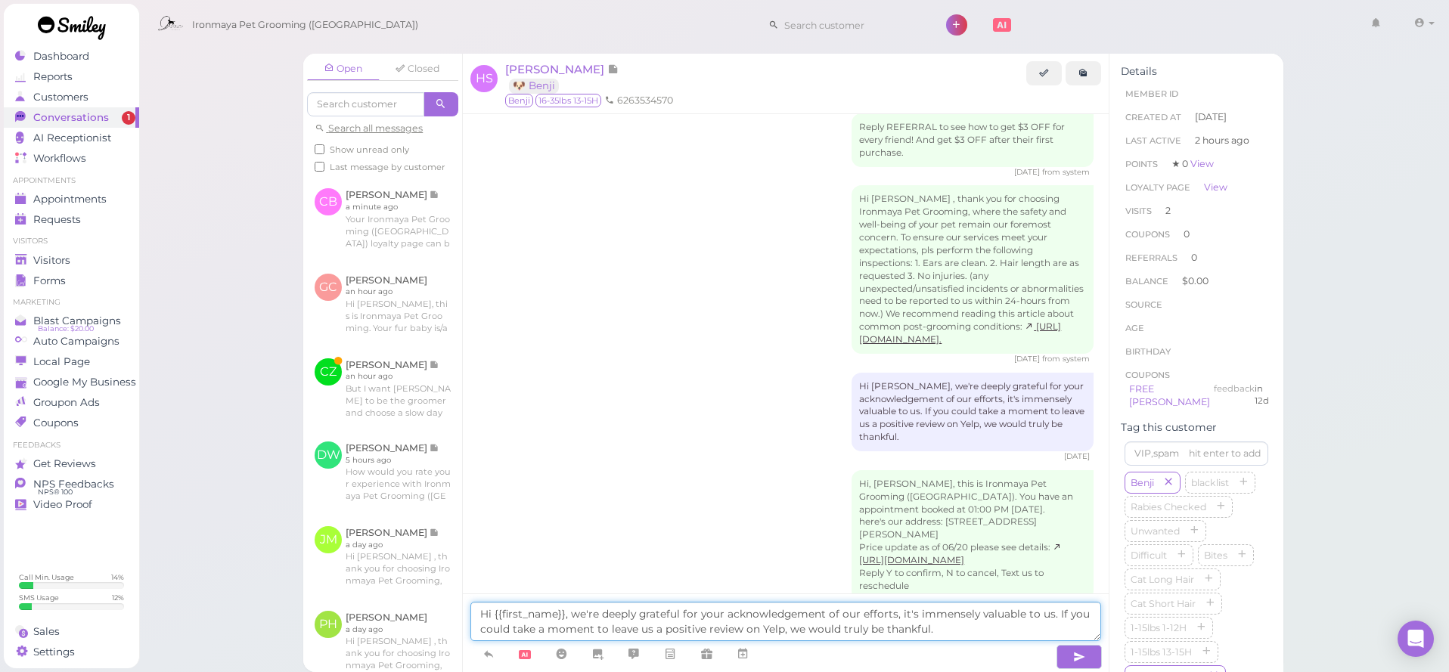
click at [949, 635] on textarea "Hi {{first_name}}, we're deeply grateful for your acknowledgement of our effort…" at bounding box center [785, 621] width 631 height 39
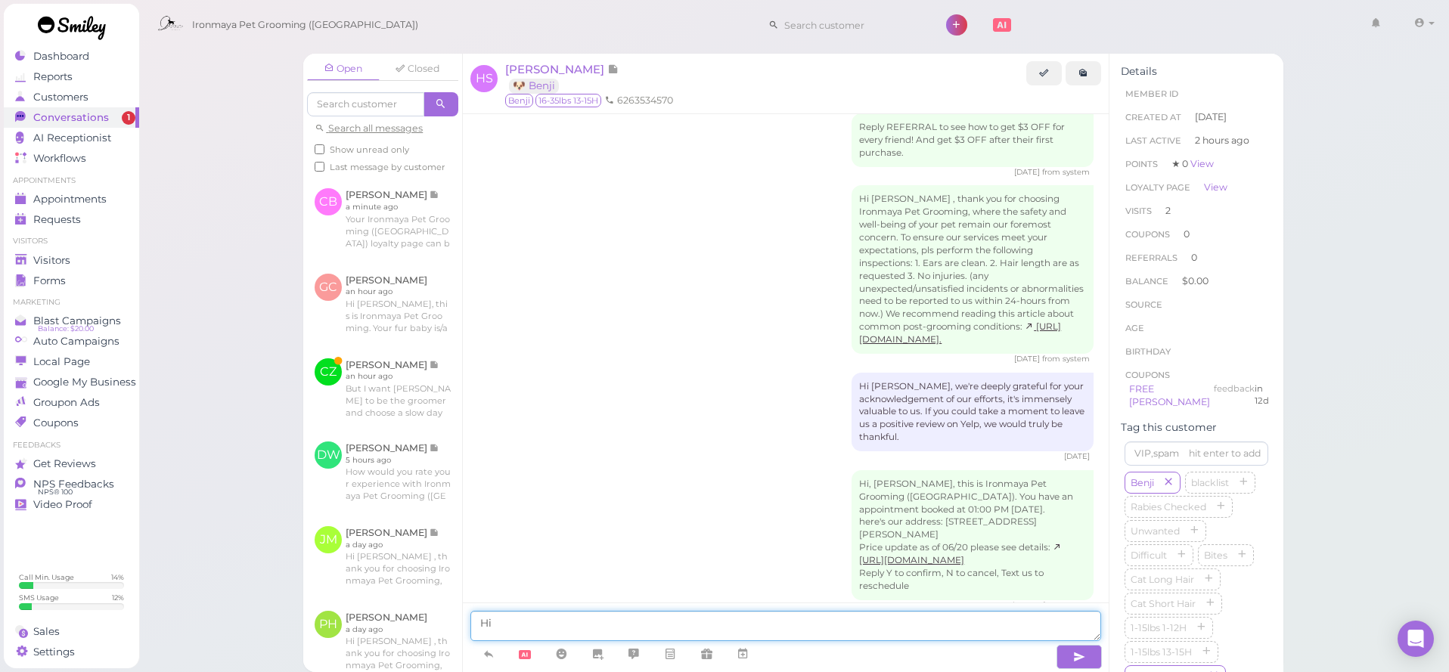
type textarea "H"
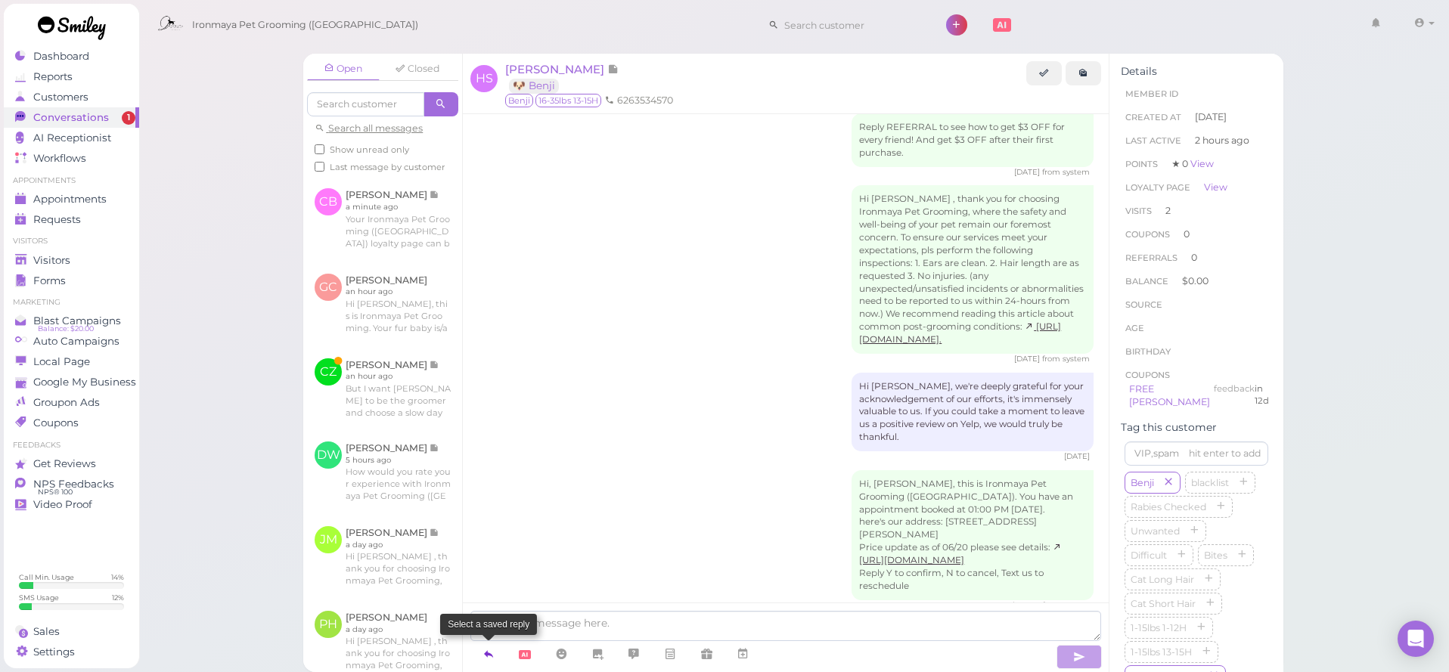
click at [492, 659] on icon at bounding box center [488, 654] width 12 height 15
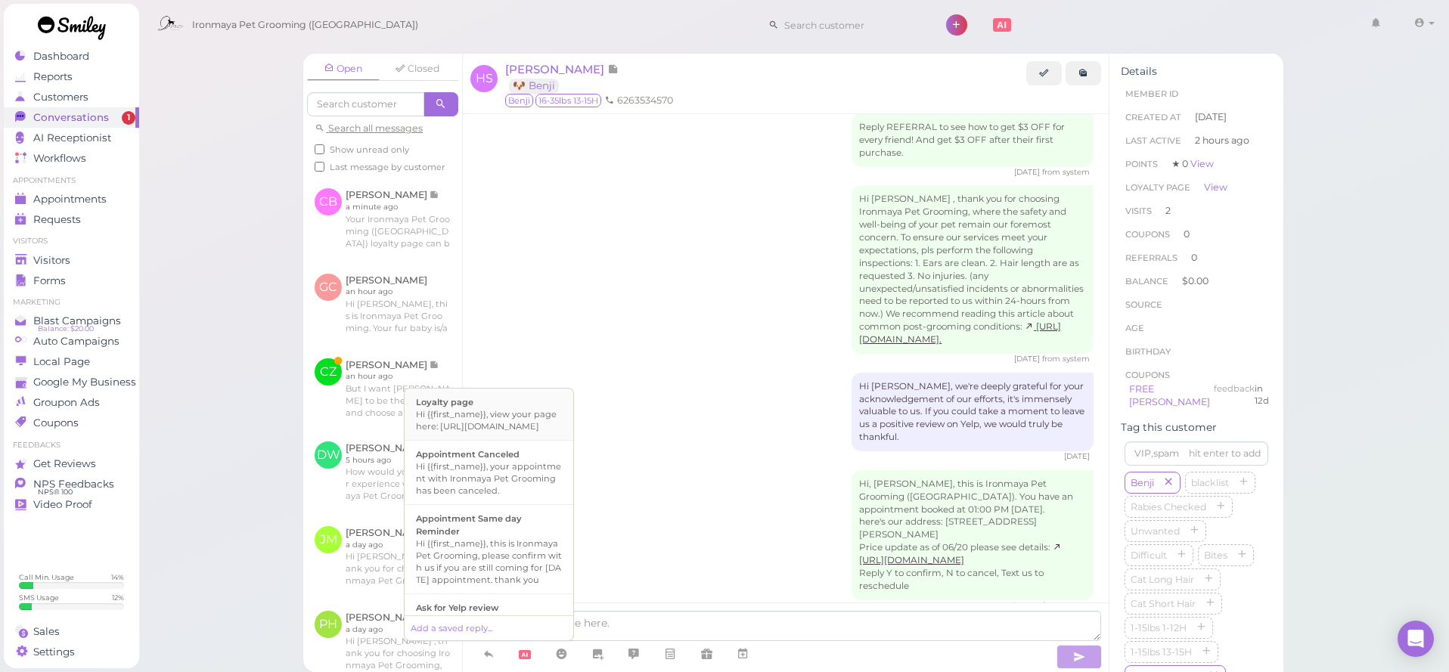
drag, startPoint x: 570, startPoint y: 450, endPoint x: 572, endPoint y: 433, distance: 17.5
click at [572, 433] on li "Loyalty page Hi {{first_name}}, view your page here: https://my.smly1.com/l/Zd9…" at bounding box center [489, 415] width 169 height 52
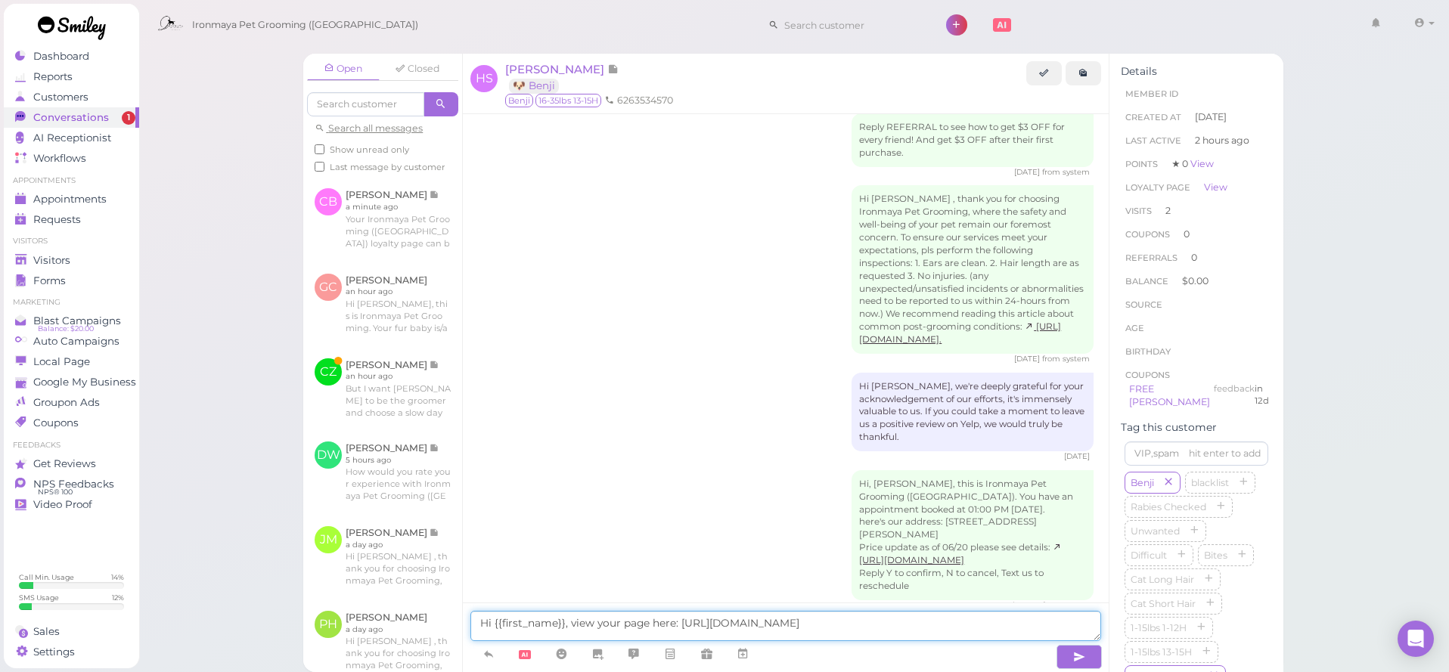
click at [869, 623] on textarea "Hi {{first_name}}, view your page here: https://my.smly1.com/l/Zd9R97zf" at bounding box center [785, 626] width 631 height 30
type textarea "H"
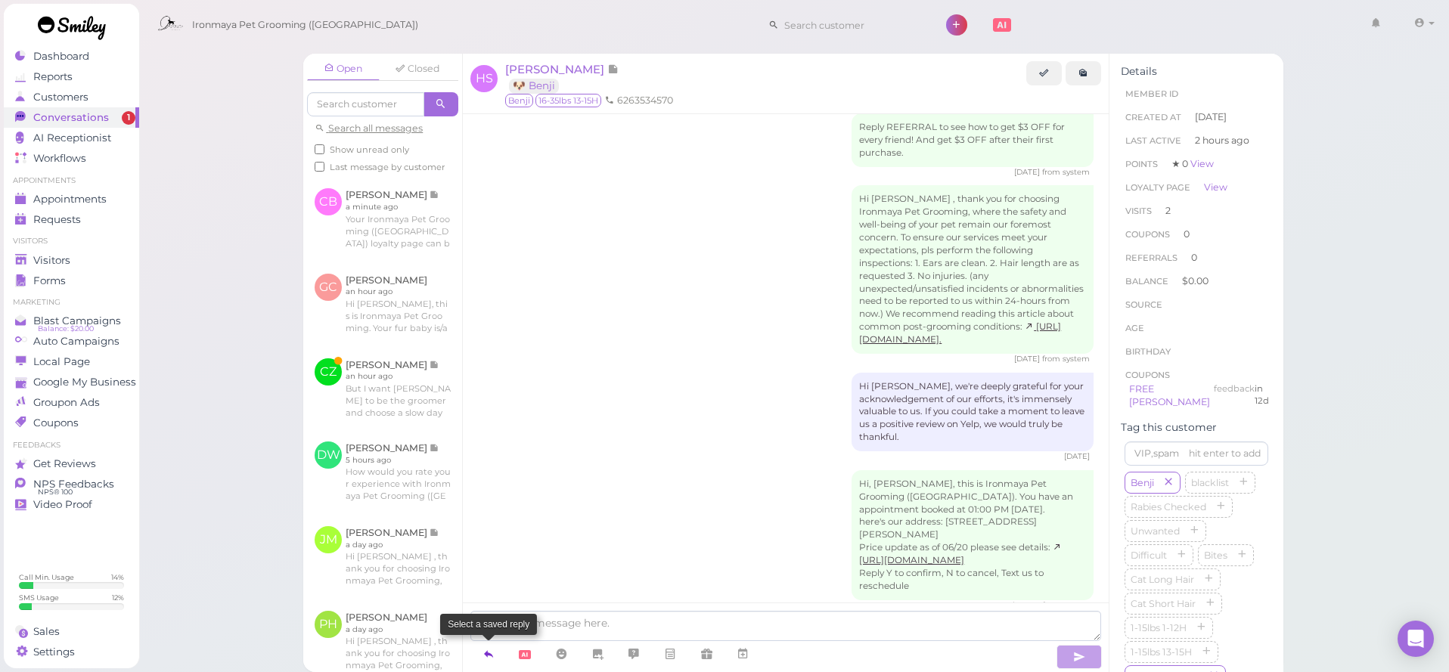
click at [489, 659] on icon at bounding box center [488, 654] width 12 height 15
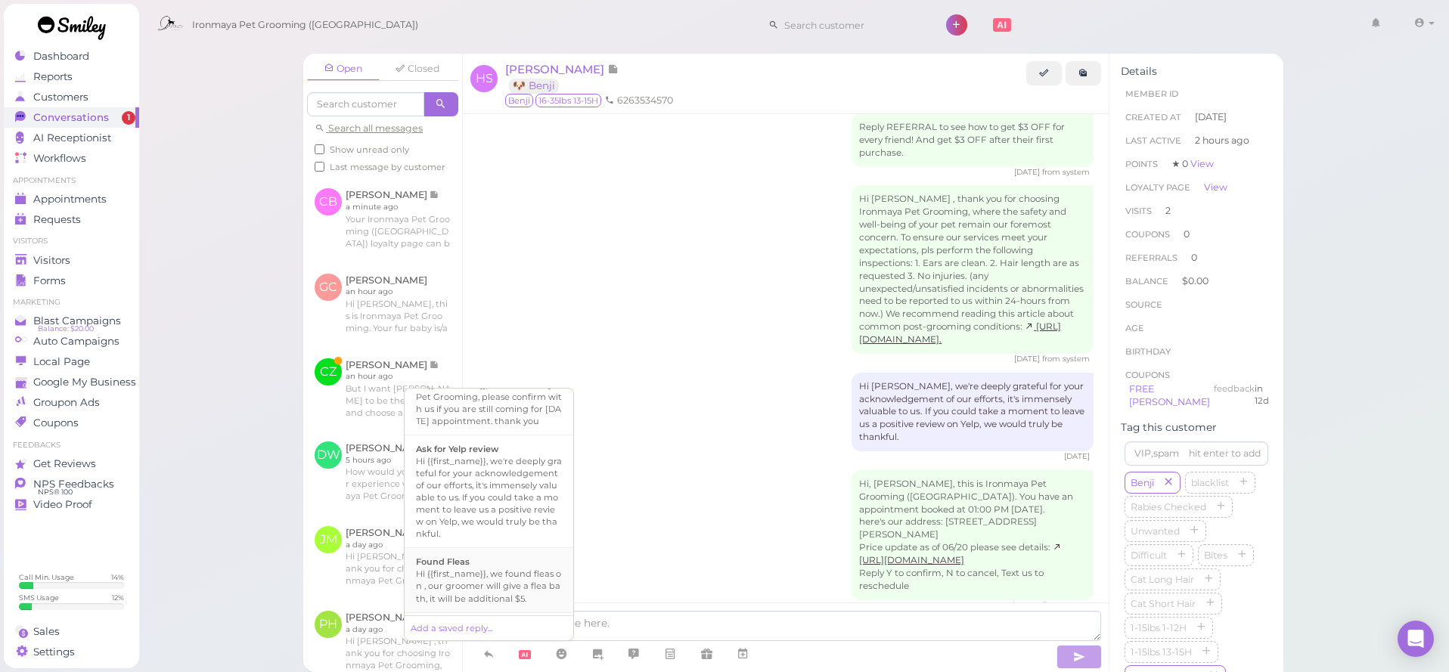
scroll to position [170, 0]
drag, startPoint x: 572, startPoint y: 451, endPoint x: 570, endPoint y: 483, distance: 32.6
click at [570, 483] on ul "Loyalty page Hi {{first_name}}, view your page here: https://my.smly1.com/l/Zd9…" at bounding box center [489, 502] width 169 height 227
drag, startPoint x: 570, startPoint y: 493, endPoint x: 568, endPoint y: 510, distance: 16.8
click at [568, 507] on ul "Loyalty page Hi {{first_name}}, view your page here: https://my.smly1.com/l/Zd9…" at bounding box center [489, 502] width 169 height 227
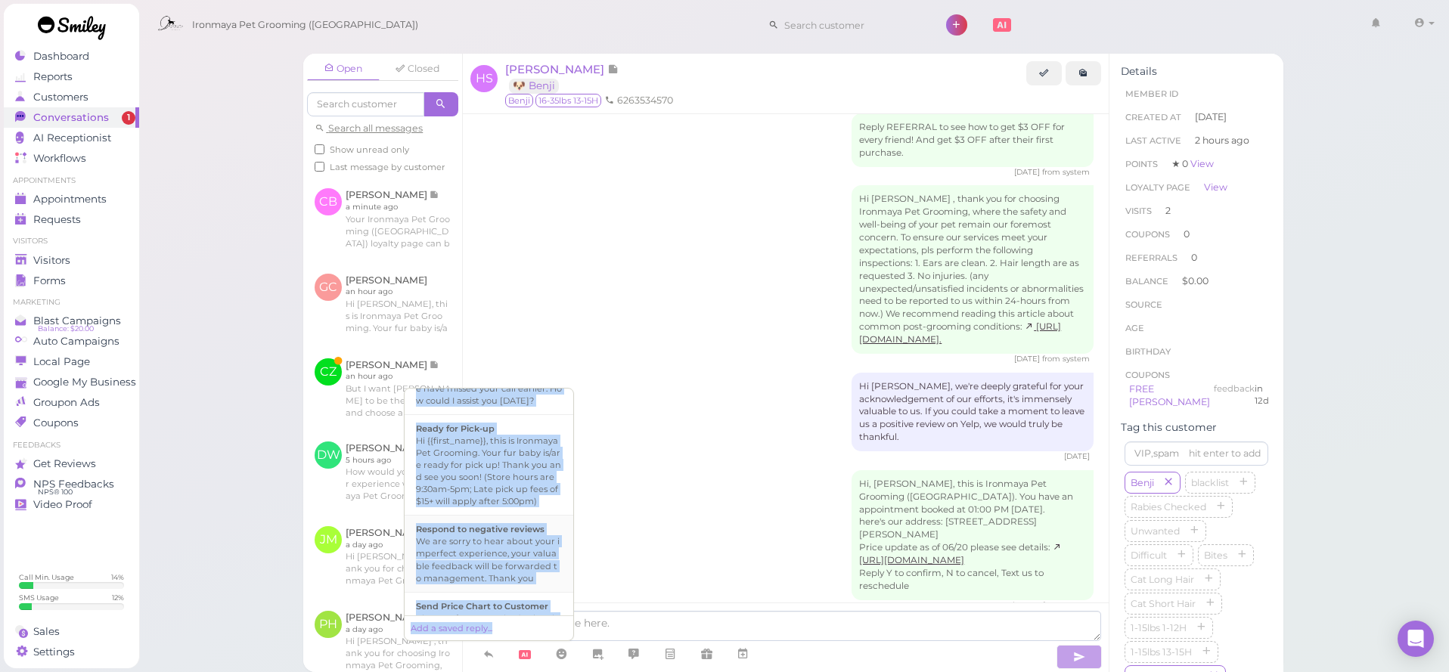
scroll to position [442, 0]
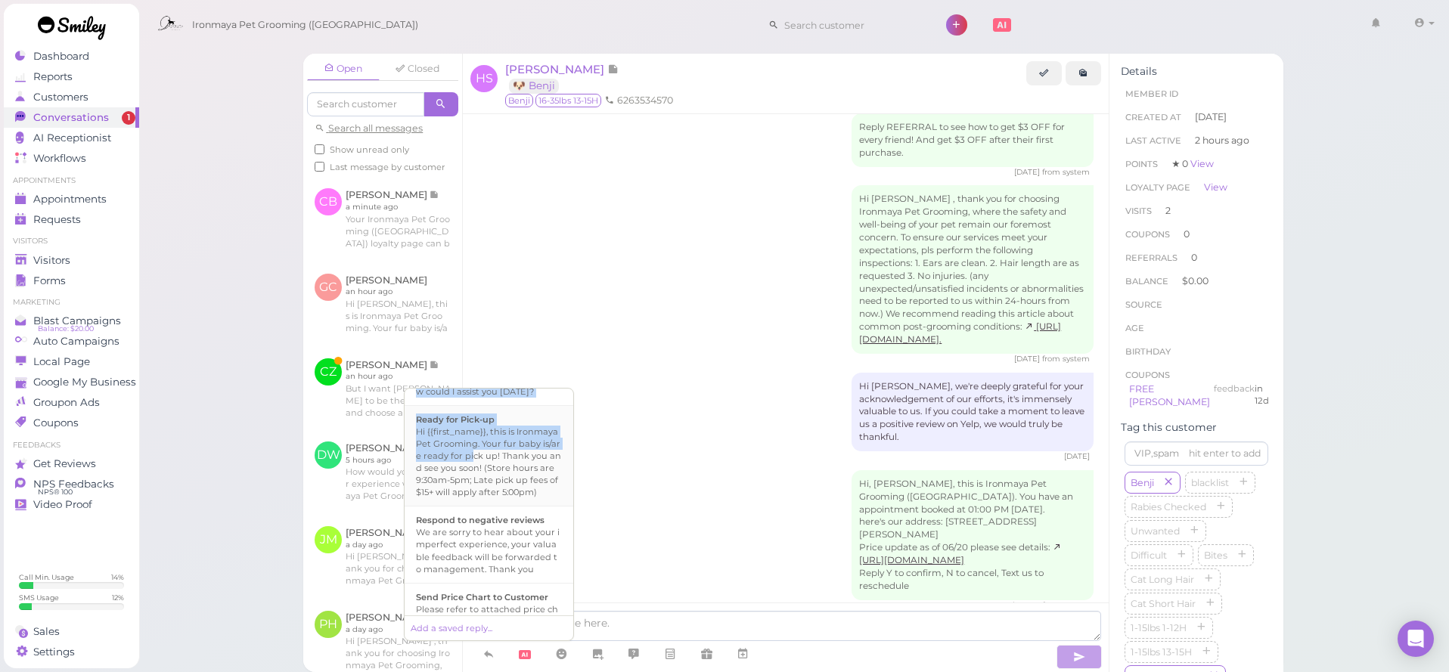
drag, startPoint x: 567, startPoint y: 508, endPoint x: 465, endPoint y: 455, distance: 115.4
click at [465, 455] on ul "Loyalty page Hi {{first_name}}, view your page here: https://my.smly1.com/l/Zd9…" at bounding box center [489, 502] width 169 height 227
click at [501, 464] on div "Hi {{first_name}}, this is Ironmaya Pet Grooming. Your fur baby is/are ready fo…" at bounding box center [489, 462] width 146 height 73
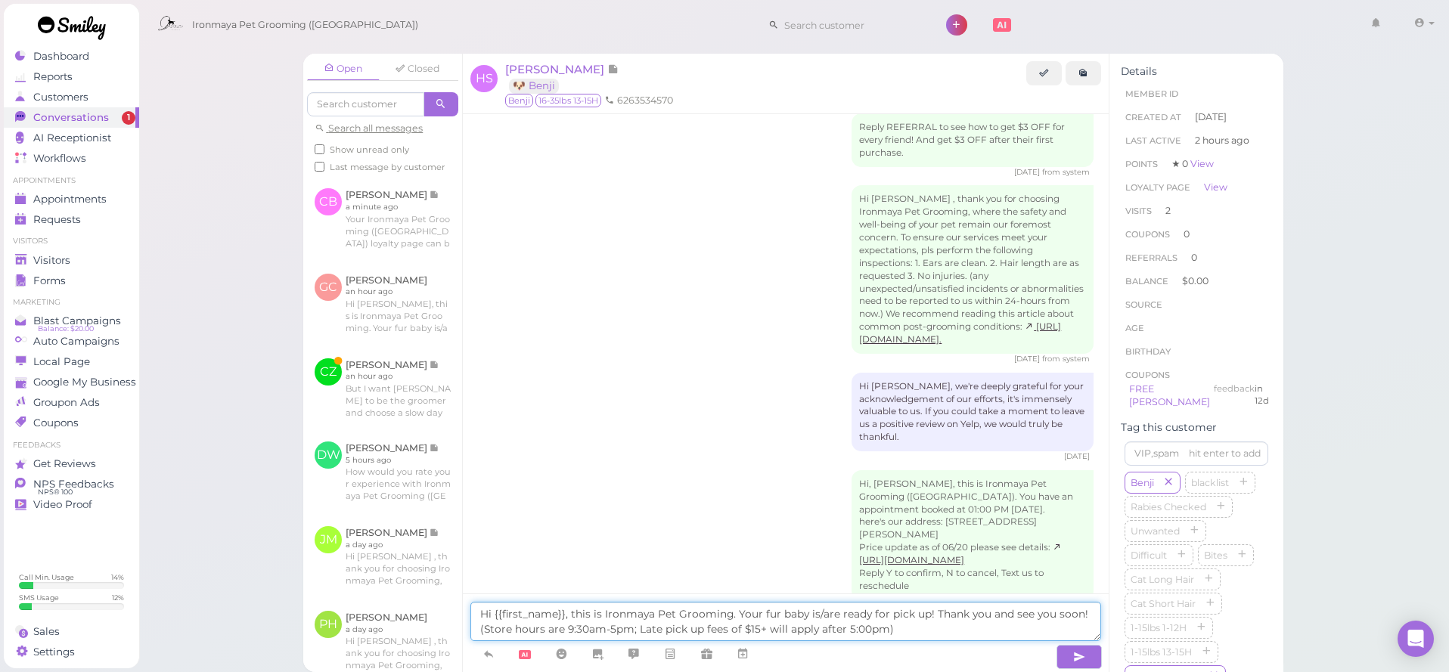
click at [557, 615] on textarea "Hi {{first_name}}, this is Ironmaya Pet Grooming. Your fur baby is/are ready fo…" at bounding box center [785, 621] width 631 height 39
drag, startPoint x: 556, startPoint y: 614, endPoint x: 537, endPoint y: 616, distance: 19.0
click at [537, 616] on textarea "Hi {{first_name}}, this is Ironmaya Pet Grooming. Your fur baby is/are ready fo…" at bounding box center [785, 621] width 631 height 39
click at [563, 616] on textarea "Hi {{first_name}}, this is Ironmaya Pet Grooming. Your fur baby is/are ready fo…" at bounding box center [785, 621] width 631 height 39
drag, startPoint x: 561, startPoint y: 616, endPoint x: 501, endPoint y: 615, distance: 59.7
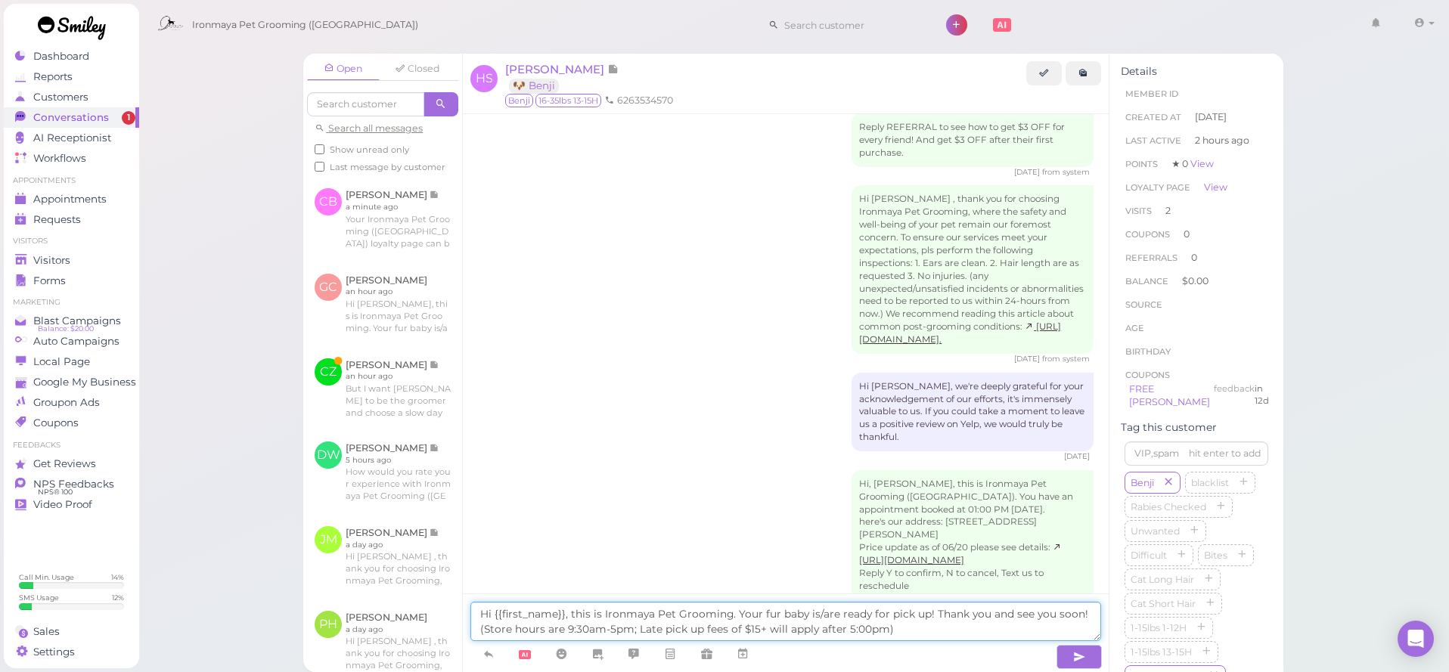
click at [497, 614] on textarea "Hi {{first_name}}, this is Ironmaya Pet Grooming. Your fur baby is/are ready fo…" at bounding box center [785, 621] width 631 height 39
type textarea "Hi {}, this is Ironmaya Pet Grooming. Your fur baby is/are ready for pick up! T…"
click at [1085, 666] on button "button" at bounding box center [1078, 657] width 45 height 24
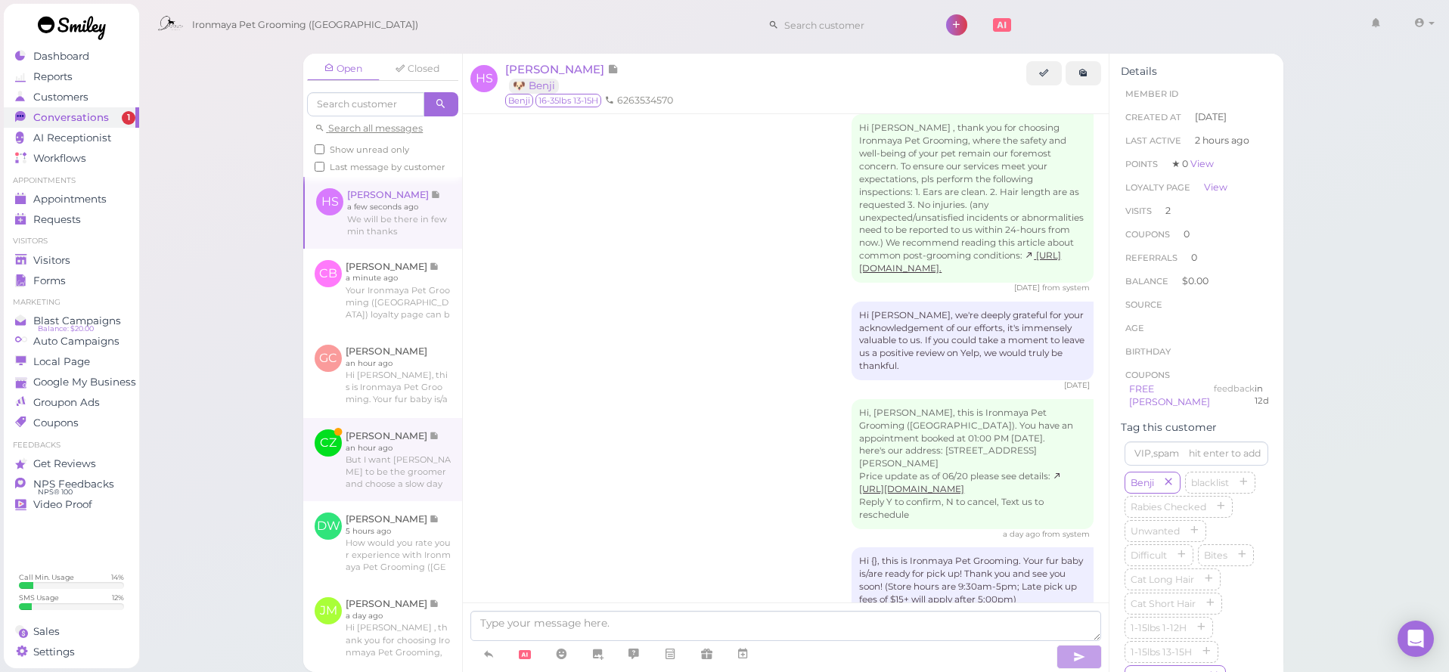
scroll to position [982, 0]
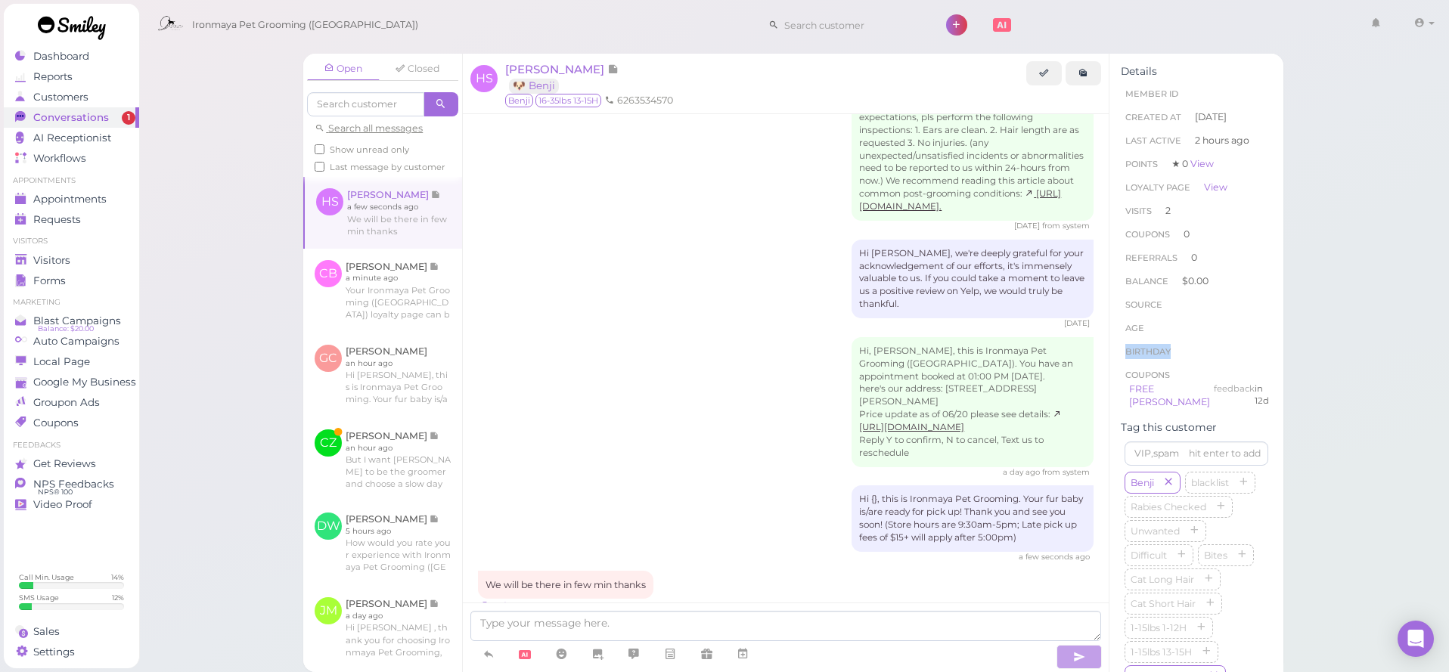
drag, startPoint x: 1277, startPoint y: 326, endPoint x: 1271, endPoint y: 349, distance: 24.4
click at [1271, 349] on div "Details Member ID Created At 2 months ago Last Active 2 hours ago Points ★ 0 Vi…" at bounding box center [1196, 647] width 174 height 1187
drag, startPoint x: 1278, startPoint y: 368, endPoint x: 1282, endPoint y: 383, distance: 16.3
click at [1282, 380] on div "Details Member ID Created At 2 months ago Last Active 2 hours ago Points ★ 0 Vi…" at bounding box center [1196, 647] width 174 height 1187
click at [1280, 396] on div "Details Member ID Created At 2 months ago Last Active 2 hours ago Points ★ 0 Vi…" at bounding box center [1196, 647] width 174 height 1187
